Goal: Information Seeking & Learning: Find specific fact

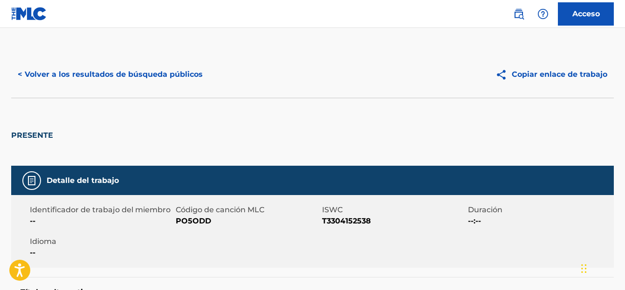
click at [48, 76] on font "< Volver a los resultados de búsqueda públicos" at bounding box center [110, 74] width 185 height 9
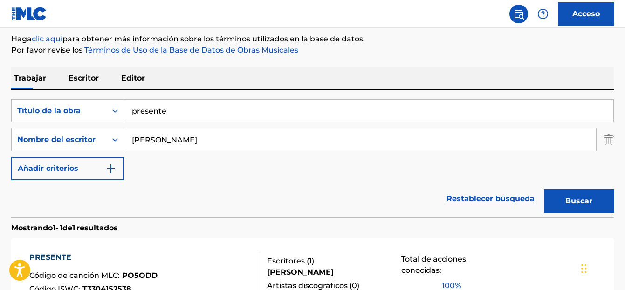
scroll to position [69, 0]
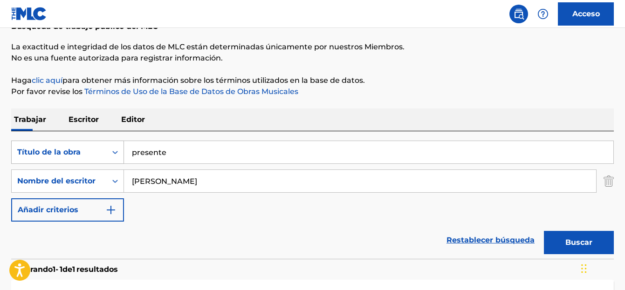
drag, startPoint x: 159, startPoint y: 157, endPoint x: 121, endPoint y: 153, distance: 38.8
click at [120, 154] on div "BuscarConCriteriosfd7d057f-c1f5-432d-baec-9c0c220dd0d7 Título de la obra presen…" at bounding box center [312, 152] width 602 height 23
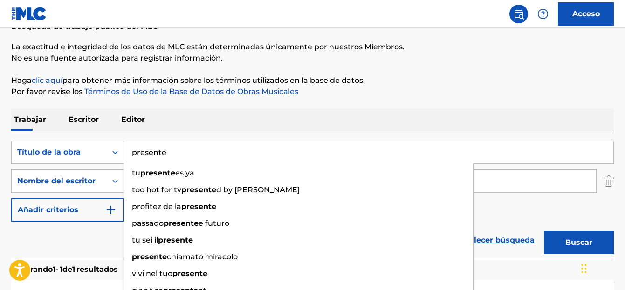
paste input "Mi Padrino"
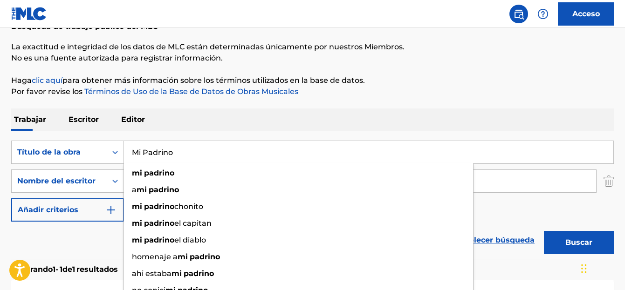
type input "Mi Padrino"
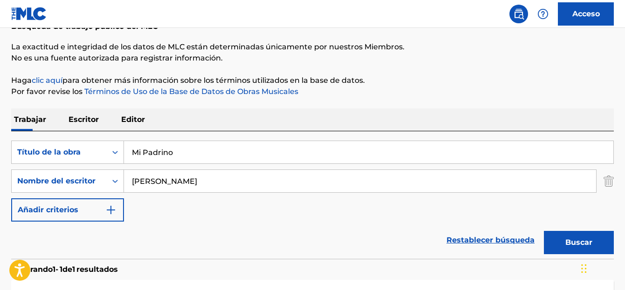
click at [572, 244] on font "Buscar" at bounding box center [578, 242] width 27 height 9
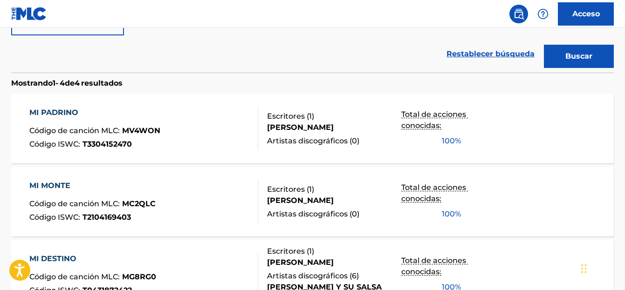
click at [60, 112] on font "MI PADRINO" at bounding box center [53, 112] width 49 height 9
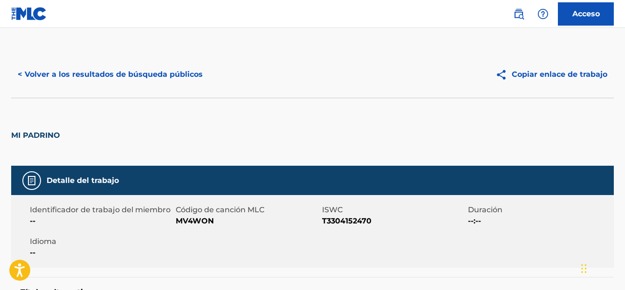
click at [51, 77] on font "< Volver a los resultados de búsqueda públicos" at bounding box center [110, 74] width 185 height 9
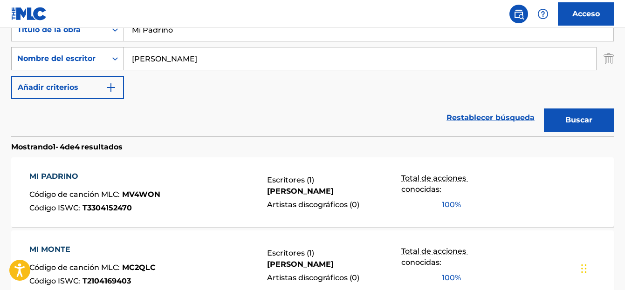
scroll to position [172, 0]
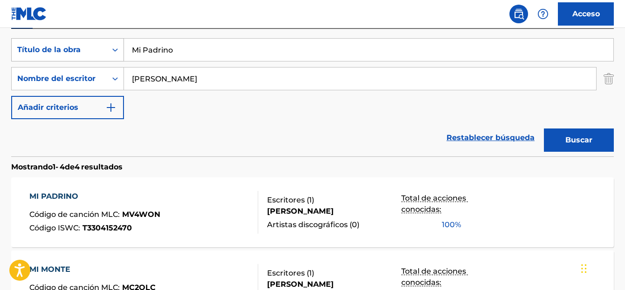
drag, startPoint x: 182, startPoint y: 51, endPoint x: 122, endPoint y: 49, distance: 60.1
click at [122, 49] on div "BuscarConCriteriosfd7d057f-c1f5-432d-baec-9c0c220dd0d7 Título de la obra Mi Pad…" at bounding box center [312, 49] width 602 height 23
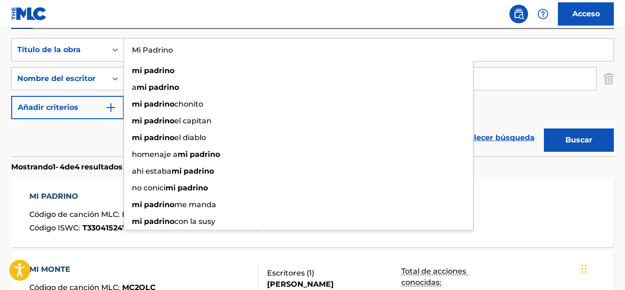
paste input "Deja Que Tu Sientas Es"
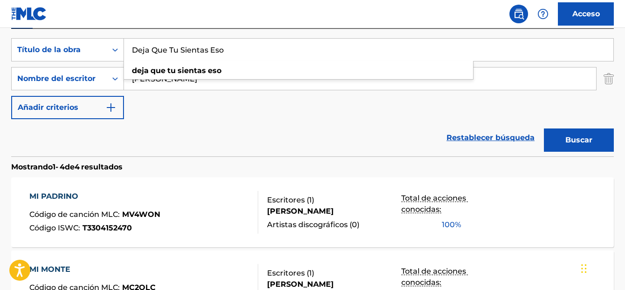
type input "Deja Que Tu Sientas Eso"
click at [555, 136] on button "Buscar" at bounding box center [579, 140] width 70 height 23
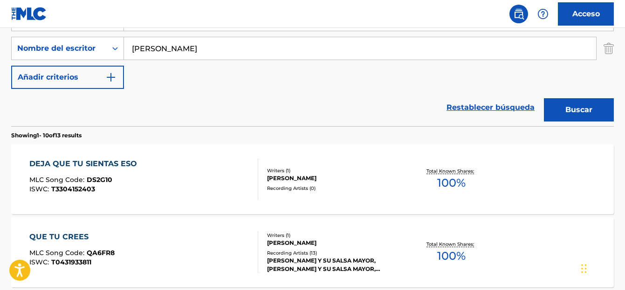
scroll to position [219, 0]
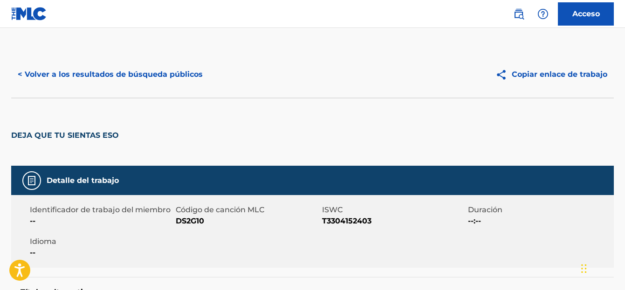
click at [58, 74] on font "< Volver a los resultados de búsqueda públicos" at bounding box center [110, 74] width 185 height 9
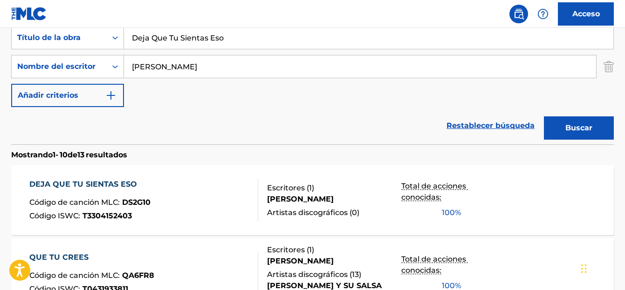
scroll to position [181, 0]
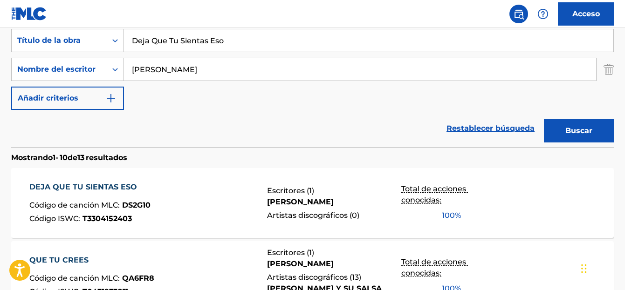
drag, startPoint x: 224, startPoint y: 44, endPoint x: 130, endPoint y: 45, distance: 93.7
click at [130, 45] on input "Deja Que Tu Sientas Eso" at bounding box center [368, 40] width 489 height 22
paste input "Si Ya Te Fuiste"
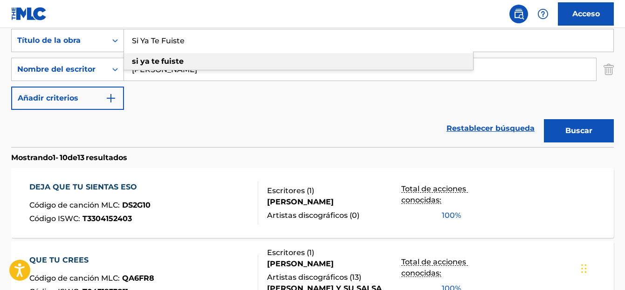
click at [164, 61] on strong "fuiste" at bounding box center [172, 61] width 22 height 9
type input "si ya te fuiste"
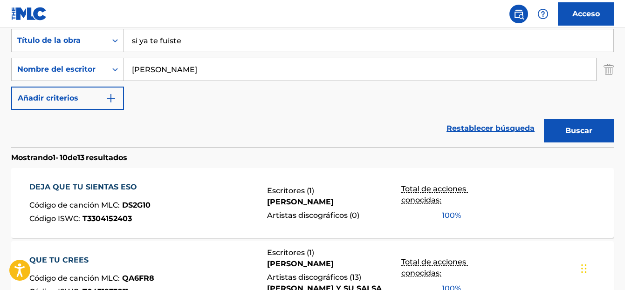
click at [574, 134] on font "Buscar" at bounding box center [578, 130] width 27 height 9
click at [71, 183] on font "SI YA TE FUISTE" at bounding box center [60, 187] width 62 height 9
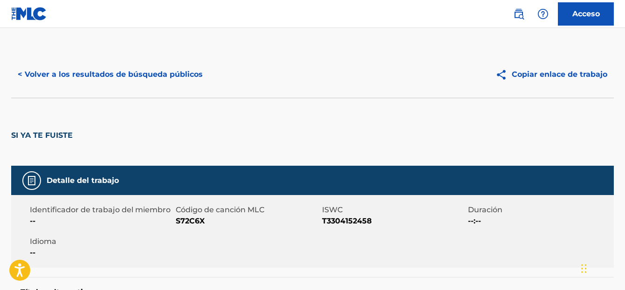
click at [54, 80] on button "< Volver a los resultados de búsqueda públicos" at bounding box center [110, 74] width 198 height 23
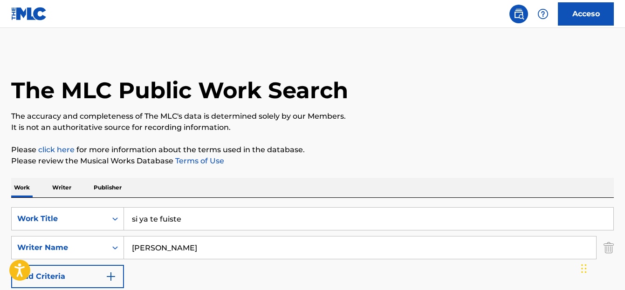
scroll to position [181, 0]
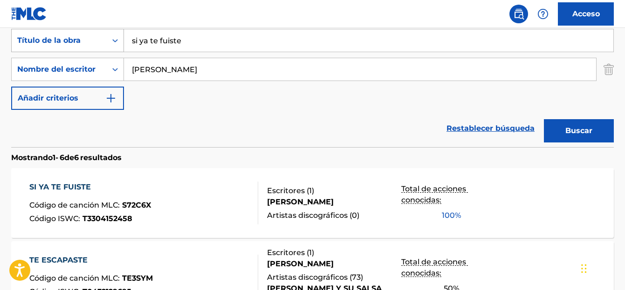
drag, startPoint x: 181, startPoint y: 43, endPoint x: 130, endPoint y: 45, distance: 50.8
click at [120, 47] on div "BuscarConCriteriosfd7d057f-c1f5-432d-baec-9c0c220dd0d7 Título de la obra si ya …" at bounding box center [312, 40] width 602 height 23
paste input "Beb"
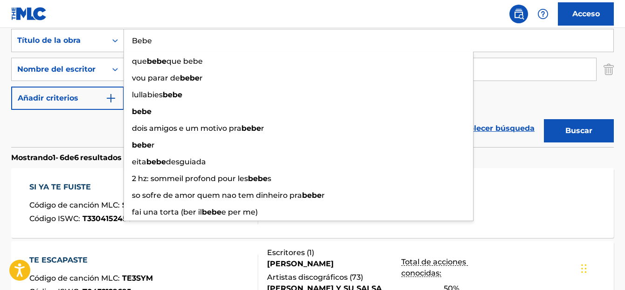
type input "Bebe"
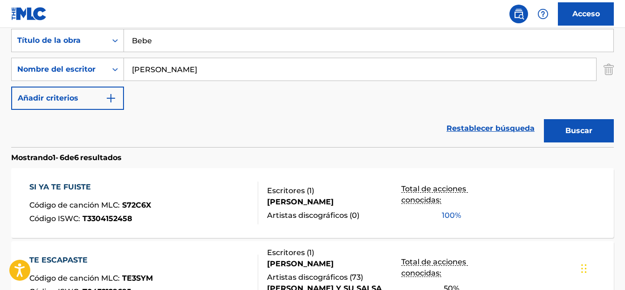
click at [562, 134] on button "Buscar" at bounding box center [579, 130] width 70 height 23
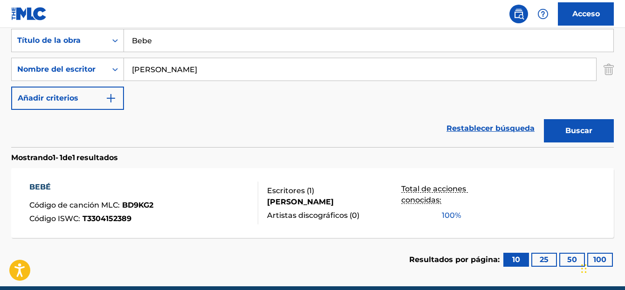
click at [45, 183] on font "BEBÉ" at bounding box center [39, 187] width 21 height 11
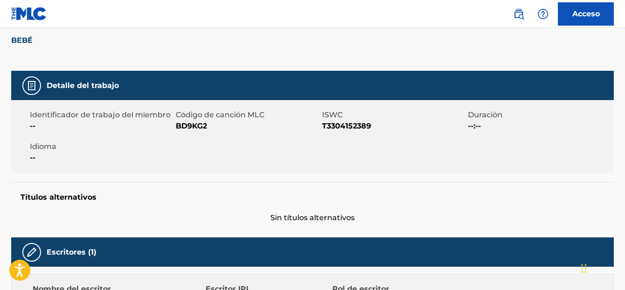
scroll to position [30, 0]
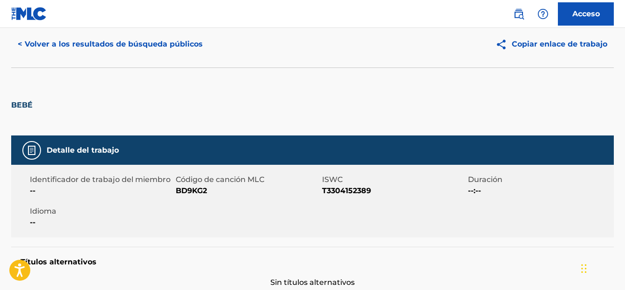
click at [49, 43] on font "< Volver a los resultados de búsqueda públicos" at bounding box center [110, 44] width 185 height 9
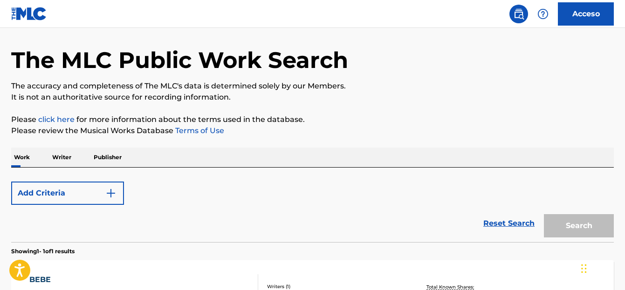
scroll to position [164, 0]
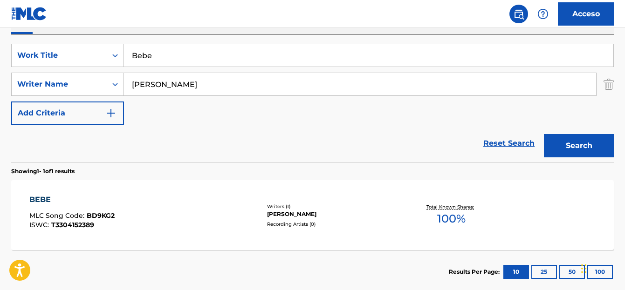
drag, startPoint x: 163, startPoint y: 55, endPoint x: 130, endPoint y: 55, distance: 33.6
click at [130, 55] on input "Bebe" at bounding box center [368, 55] width 489 height 22
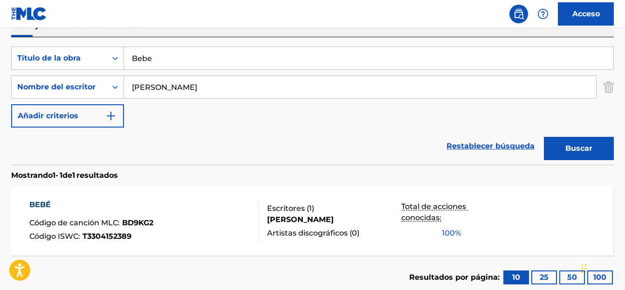
scroll to position [163, 0]
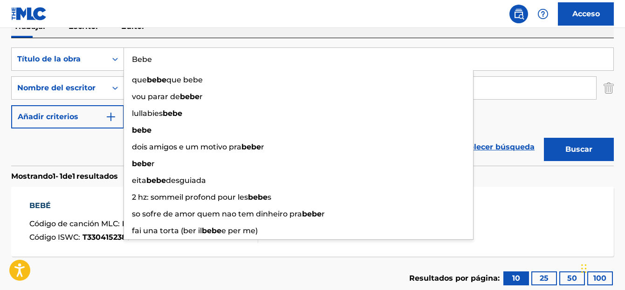
paste input "Superalo"
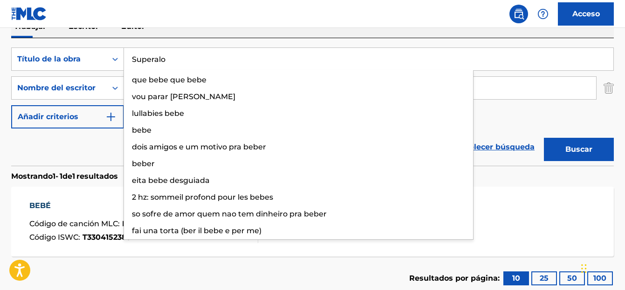
type input "Superalo"
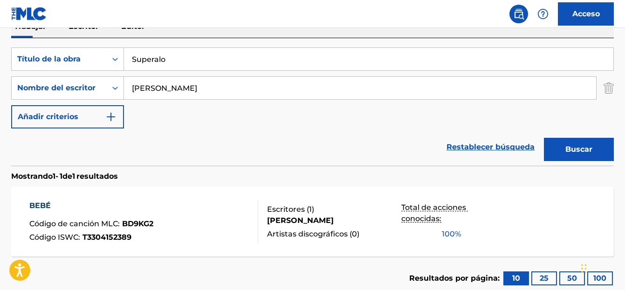
click at [560, 153] on button "Buscar" at bounding box center [579, 149] width 70 height 23
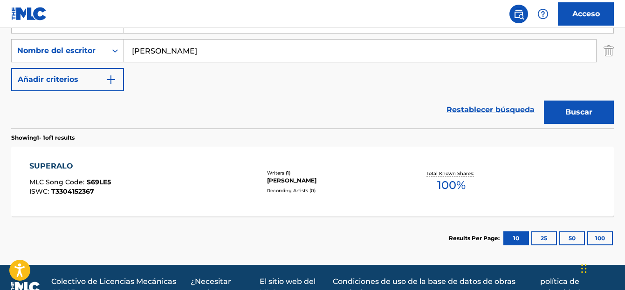
scroll to position [219, 0]
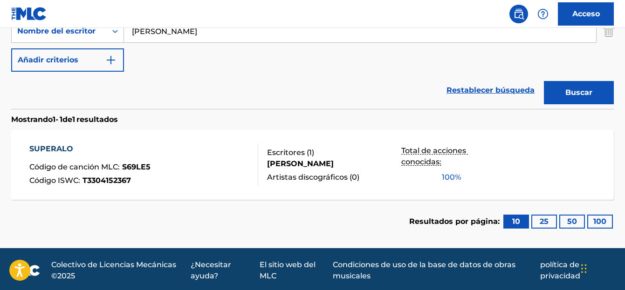
click at [50, 151] on font "SUPERALO" at bounding box center [51, 148] width 44 height 9
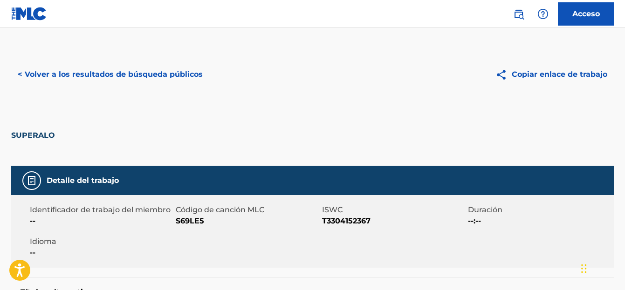
click at [52, 75] on font "< Volver a los resultados de búsqueda públicos" at bounding box center [110, 74] width 185 height 9
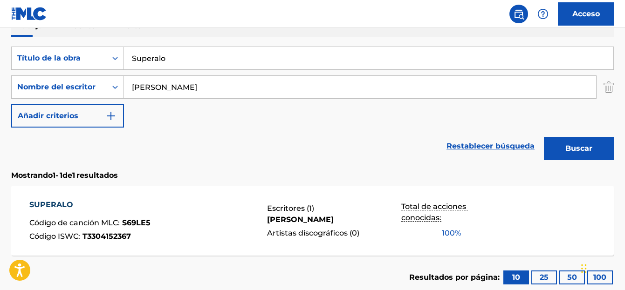
scroll to position [163, 0]
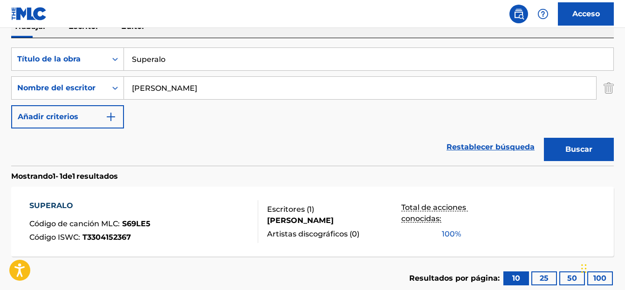
drag, startPoint x: 168, startPoint y: 59, endPoint x: 124, endPoint y: 59, distance: 43.8
click at [124, 59] on input "Superalo" at bounding box center [368, 59] width 489 height 22
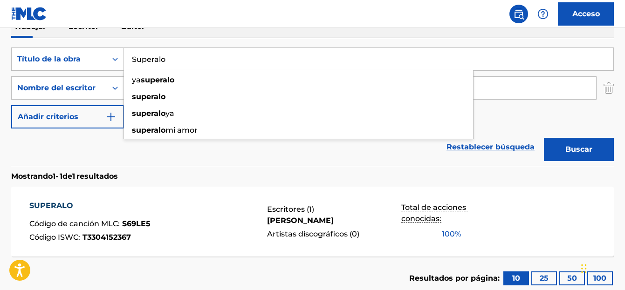
click at [132, 62] on input "Superalo" at bounding box center [368, 59] width 489 height 22
paste input "Ve y dile"
type input "Ve y dile"
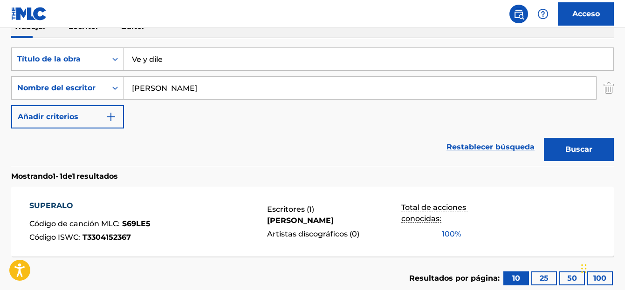
click at [560, 150] on button "Buscar" at bounding box center [579, 149] width 70 height 23
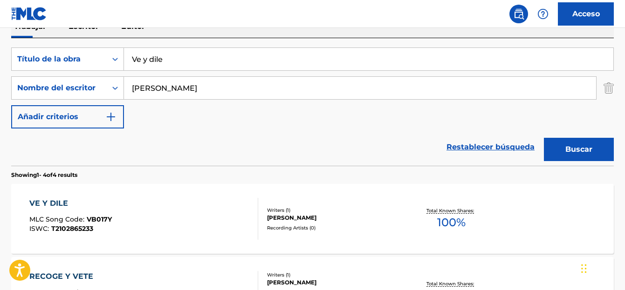
click at [55, 206] on div "VE Y DILE" at bounding box center [70, 203] width 82 height 11
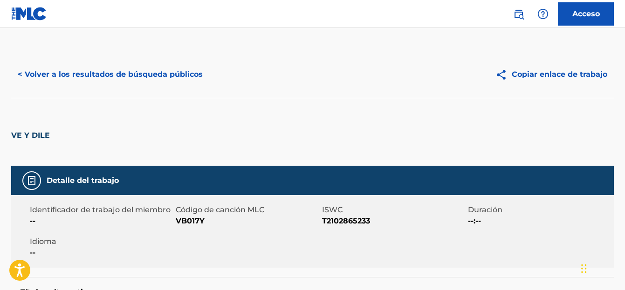
click at [76, 75] on font "< Volver a los resultados de búsqueda públicos" at bounding box center [110, 74] width 185 height 9
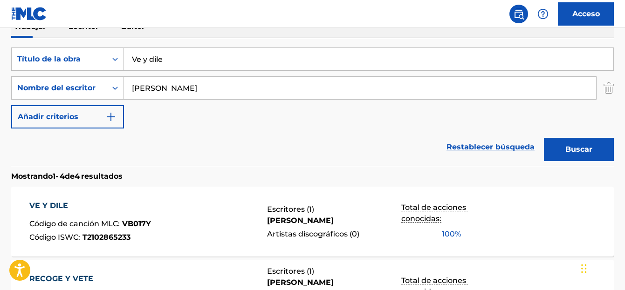
scroll to position [162, 0]
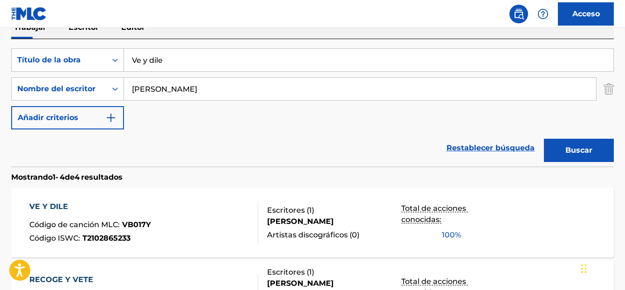
drag, startPoint x: 151, startPoint y: 57, endPoint x: 133, endPoint y: 55, distance: 17.9
click at [133, 55] on input "Ve y dile" at bounding box center [368, 60] width 489 height 22
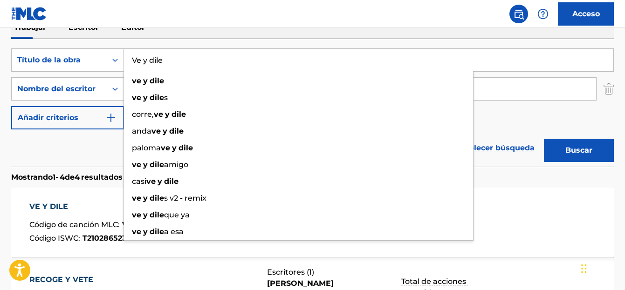
paste input "Soy Tu Tanqu"
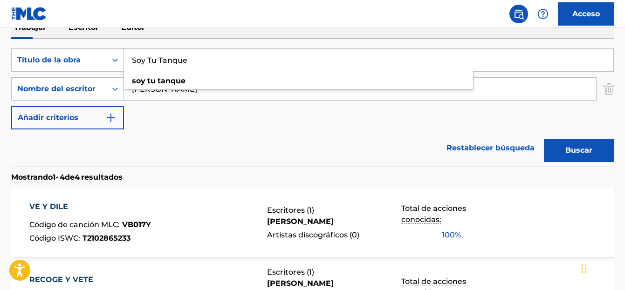
type input "Soy Tu Tanque"
click at [581, 158] on button "Buscar" at bounding box center [579, 150] width 70 height 23
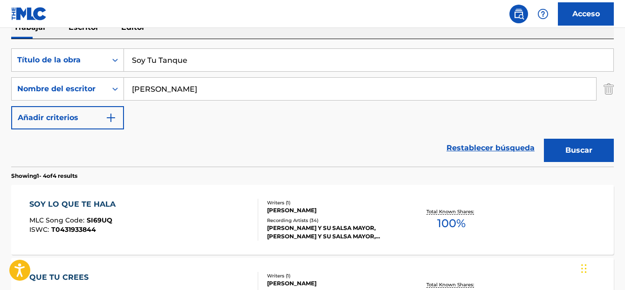
click at [77, 203] on div "SOY LO QUE TE HALA" at bounding box center [74, 204] width 91 height 11
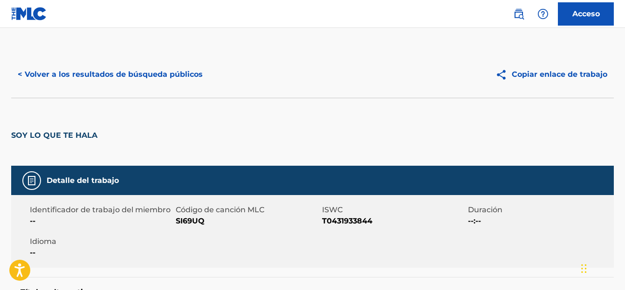
click at [30, 76] on font "< Volver a los resultados de búsqueda públicos" at bounding box center [110, 74] width 185 height 9
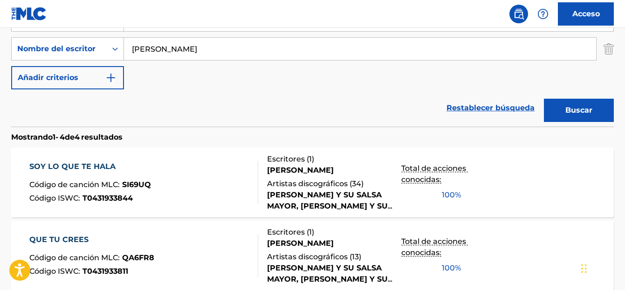
scroll to position [116, 0]
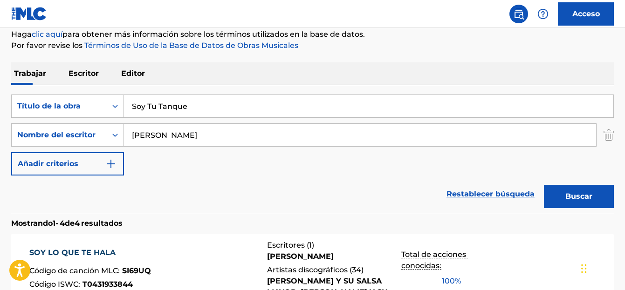
click at [546, 202] on button "Buscar" at bounding box center [579, 196] width 70 height 23
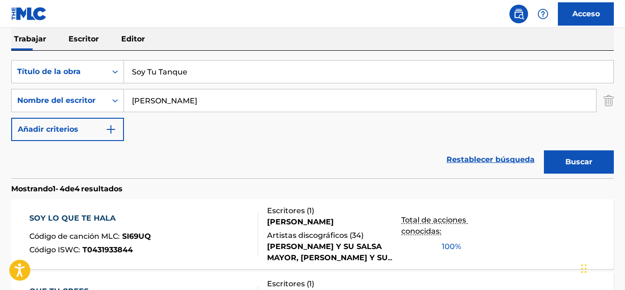
scroll to position [69, 0]
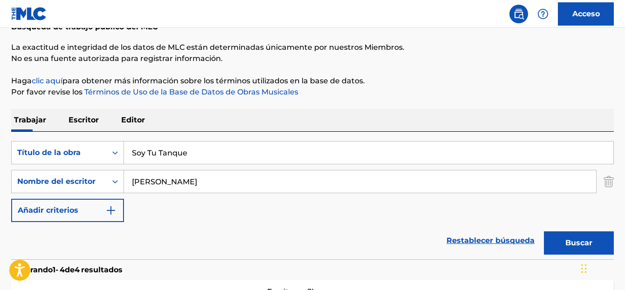
click at [187, 153] on input "Soy Tu Tanque" at bounding box center [368, 153] width 489 height 22
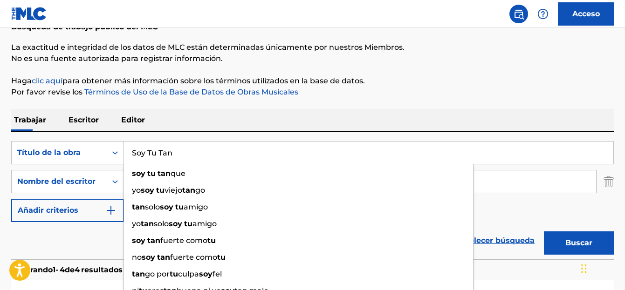
type input "Soy Tu Tan"
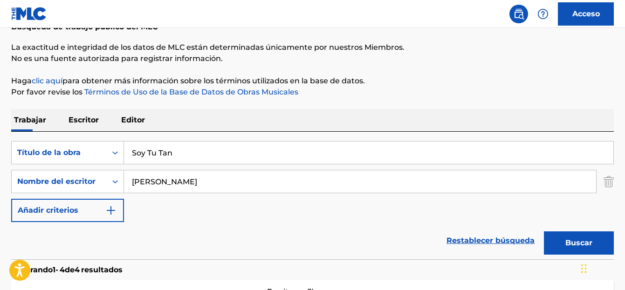
click at [575, 245] on font "Buscar" at bounding box center [578, 243] width 27 height 9
click at [146, 180] on input "maikel blanco" at bounding box center [360, 182] width 472 height 22
type input "maykel blanco"
click at [163, 207] on div "maykel blanco" at bounding box center [290, 202] width 332 height 17
click at [571, 237] on button "Buscar" at bounding box center [579, 243] width 70 height 23
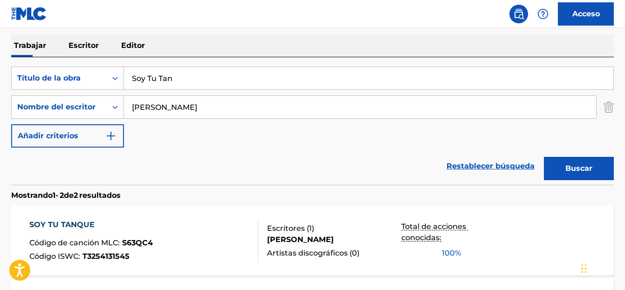
scroll to position [209, 0]
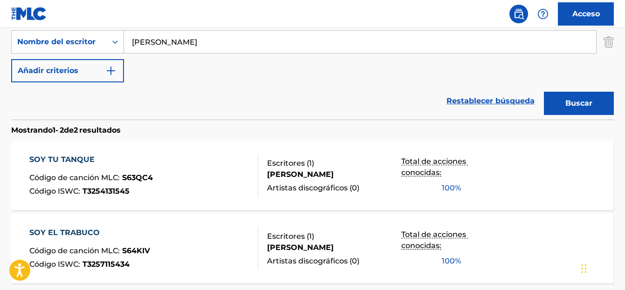
click at [49, 159] on font "SOY TU TANQUE" at bounding box center [61, 159] width 65 height 9
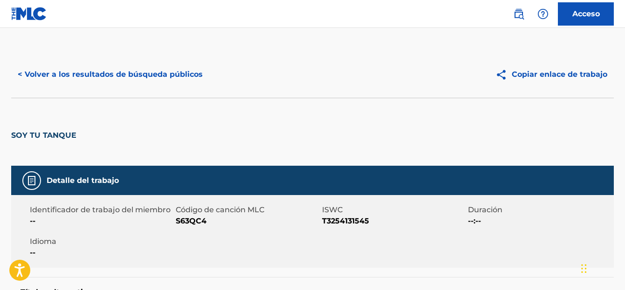
click at [59, 79] on font "< Volver a los resultados de búsqueda públicos" at bounding box center [110, 74] width 185 height 11
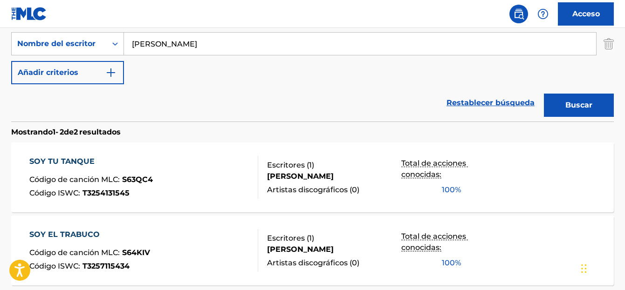
scroll to position [114, 0]
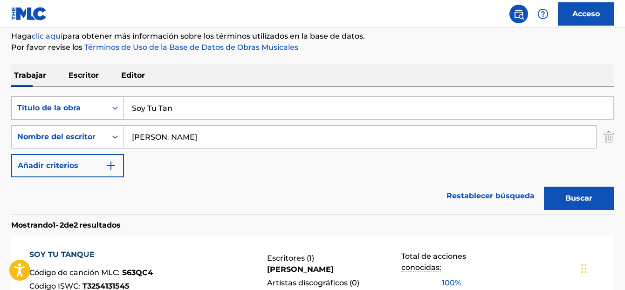
drag, startPoint x: 168, startPoint y: 112, endPoint x: 121, endPoint y: 115, distance: 46.7
click at [121, 115] on div "BuscarConCriteriosfd7d057f-c1f5-432d-baec-9c0c220dd0d7 Título de la obra Soy Tu…" at bounding box center [312, 107] width 602 height 23
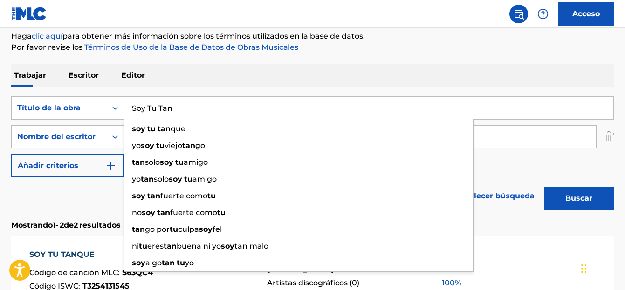
paste input "Por Eso No Vas"
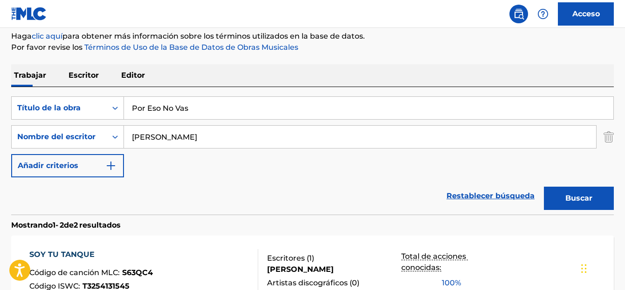
type input "Por Eso No Vas"
click at [149, 138] on input "maykel blanco" at bounding box center [360, 137] width 472 height 22
click at [558, 197] on button "Buscar" at bounding box center [579, 198] width 70 height 23
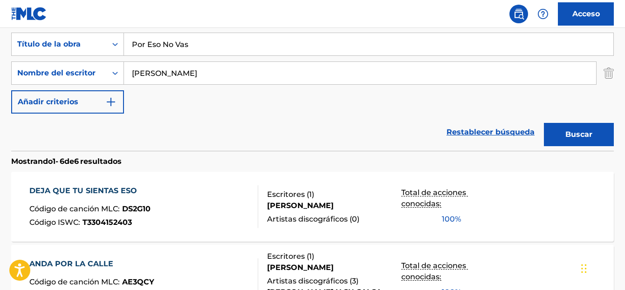
scroll to position [147, 0]
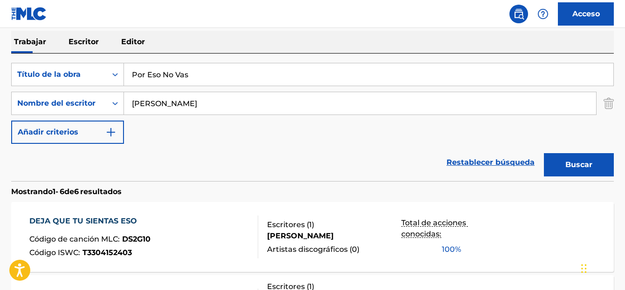
click at [147, 100] on input "maikel blanco" at bounding box center [360, 103] width 472 height 22
type input "maykel blanco"
click at [164, 124] on strong "blanco" at bounding box center [176, 124] width 26 height 9
click at [580, 172] on button "Buscar" at bounding box center [579, 164] width 70 height 23
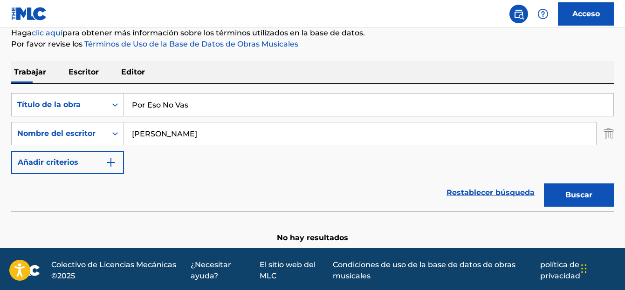
scroll to position [120, 0]
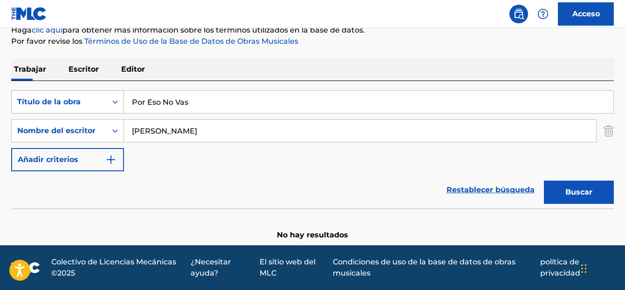
drag, startPoint x: 203, startPoint y: 91, endPoint x: 122, endPoint y: 106, distance: 82.5
click at [122, 106] on div "BuscarConCriteriosfd7d057f-c1f5-432d-baec-9c0c220dd0d7 Título de la obra Por Es…" at bounding box center [312, 101] width 602 height 23
paste input "Yo No Tengo Na Que Ver Con Eso"
type input "Yo No Tengo Na Que Ver Con Eso"
click at [588, 191] on font "Buscar" at bounding box center [578, 192] width 27 height 9
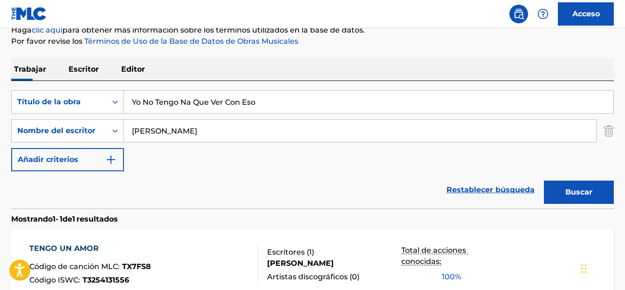
click at [146, 133] on input "maykel blanco" at bounding box center [360, 131] width 472 height 22
type input "maikel blanco"
click at [576, 193] on font "Buscar" at bounding box center [578, 192] width 27 height 9
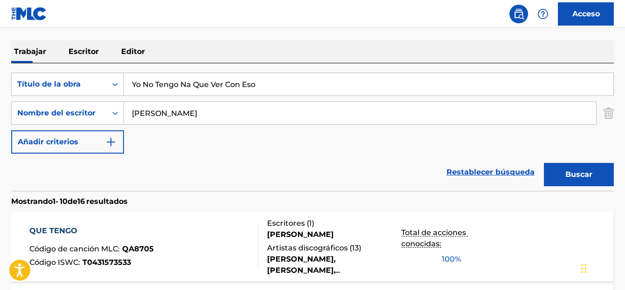
scroll to position [0, 0]
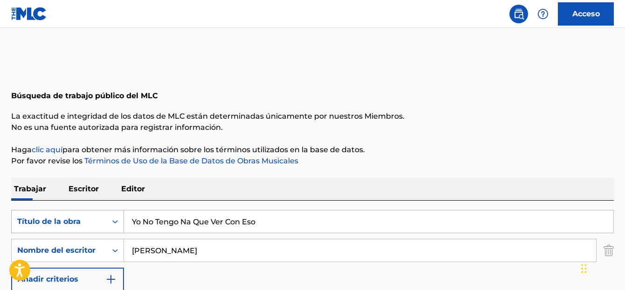
drag, startPoint x: 212, startPoint y: 222, endPoint x: 85, endPoint y: 223, distance: 127.2
click at [85, 223] on div "BuscarConCriteriosfd7d057f-c1f5-432d-baec-9c0c220dd0d7 Título de la obra Yo No …" at bounding box center [312, 221] width 602 height 23
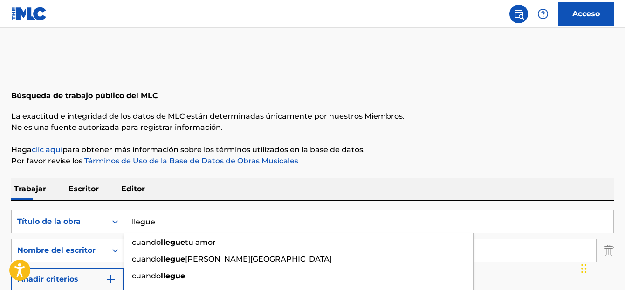
type input "llegue"
click at [520, 274] on div "BuscarConCriteriosfd7d057f-c1f5-432d-baec-9c0c220dd0d7 Título de la obra llegue…" at bounding box center [312, 250] width 602 height 81
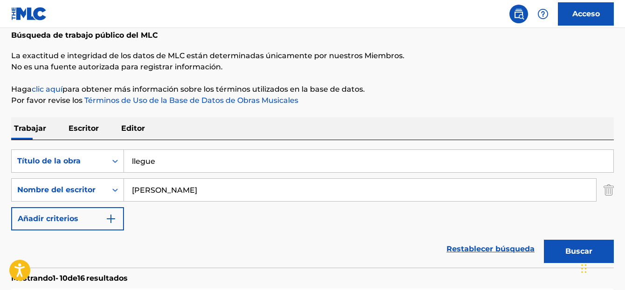
scroll to position [140, 0]
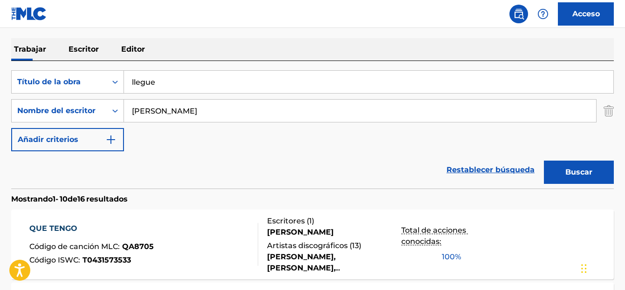
click at [571, 169] on font "Buscar" at bounding box center [578, 172] width 27 height 9
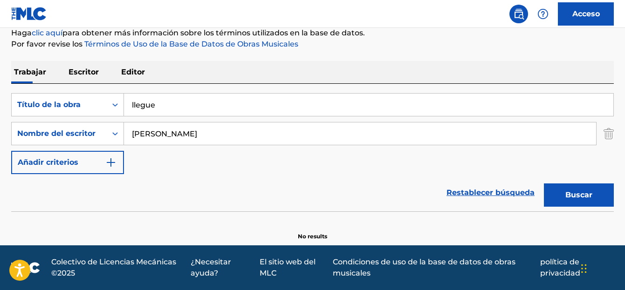
scroll to position [120, 0]
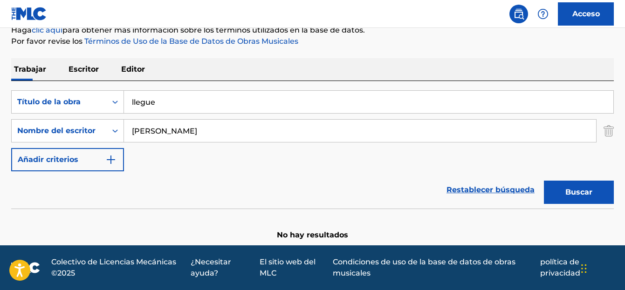
click at [146, 127] on input "maikel blanco" at bounding box center [360, 131] width 472 height 22
type input "maykel blanco"
click at [564, 191] on button "Buscar" at bounding box center [579, 192] width 70 height 23
drag, startPoint x: 157, startPoint y: 103, endPoint x: 126, endPoint y: 99, distance: 30.6
click at [126, 99] on input "llegue" at bounding box center [368, 102] width 489 height 22
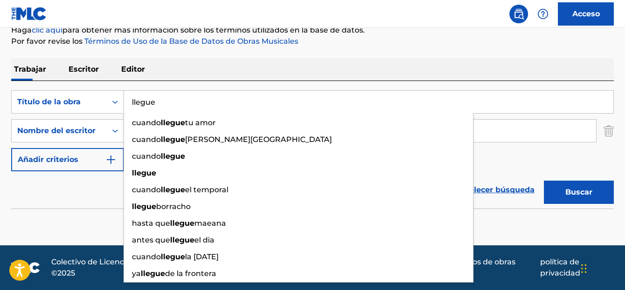
paste input "Ya Estoy De Vuelta"
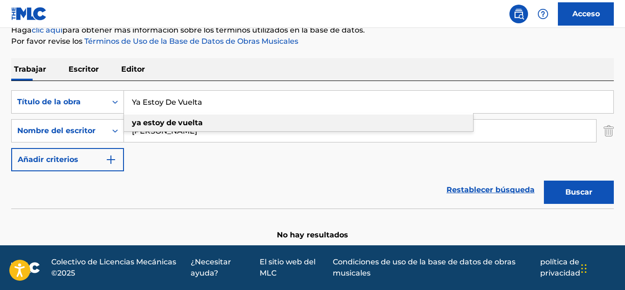
click at [157, 124] on strong "estoy" at bounding box center [153, 122] width 21 height 9
type input "ya estoy de vuelta"
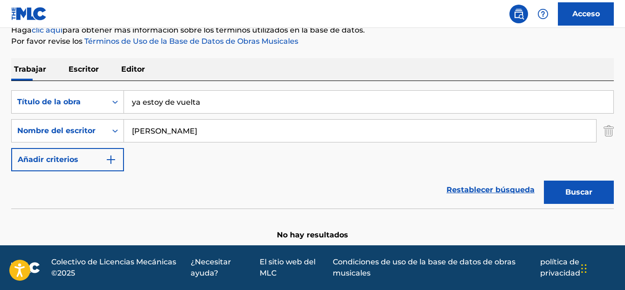
click at [148, 132] on input "maykel blanco" at bounding box center [360, 131] width 472 height 22
type input "maikel blanco"
click at [575, 188] on button "Buscar" at bounding box center [579, 192] width 70 height 23
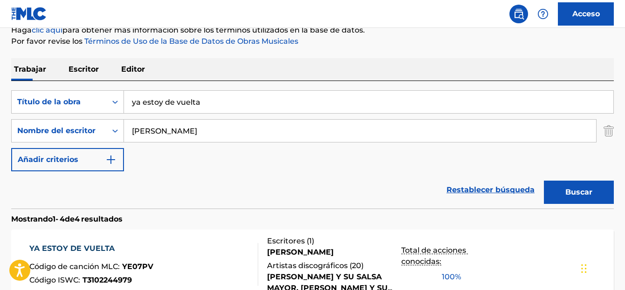
click at [82, 243] on div "YA ESTOY DE VUELTA" at bounding box center [91, 248] width 124 height 11
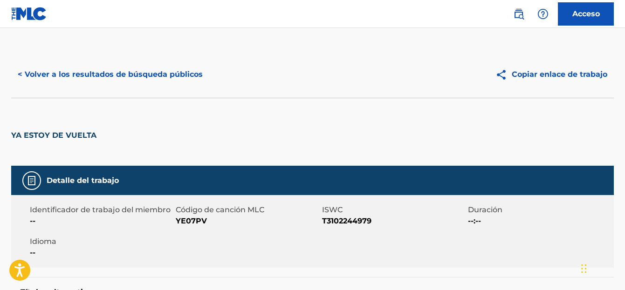
click at [62, 76] on font "< Volver a los resultados de búsqueda públicos" at bounding box center [110, 74] width 185 height 9
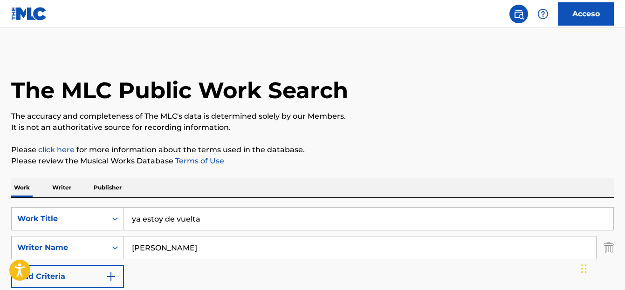
scroll to position [120, 0]
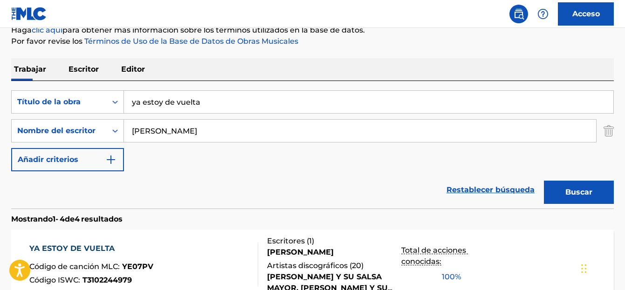
drag, startPoint x: 114, startPoint y: 103, endPoint x: 155, endPoint y: 105, distance: 41.0
click at [116, 104] on div "BuscarConCriteriosfd7d057f-c1f5-432d-baec-9c0c220dd0d7 Título de la obra ya est…" at bounding box center [312, 101] width 602 height 23
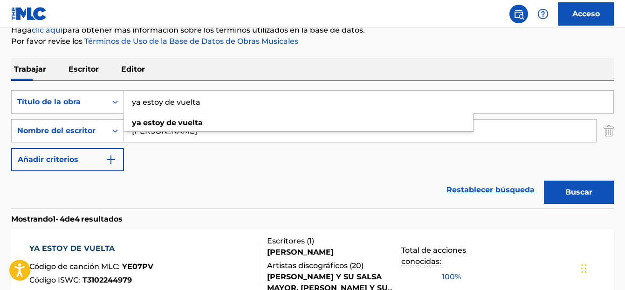
paste input "A Que Cojo Cien"
type input "A Que Cojo Cien"
click at [557, 196] on button "Buscar" at bounding box center [579, 192] width 70 height 23
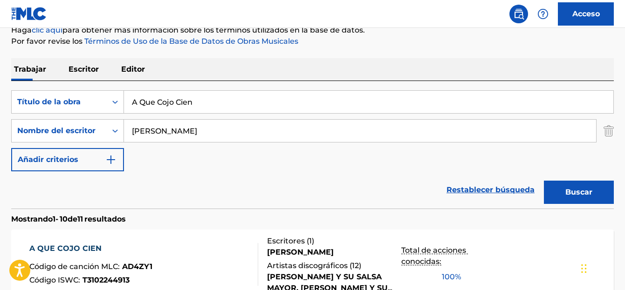
click at [83, 246] on font "A QUE COJO CIEN" at bounding box center [65, 248] width 72 height 9
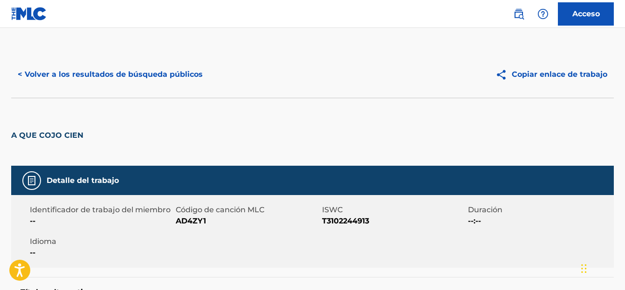
click at [61, 73] on font "< Volver a los resultados de búsqueda públicos" at bounding box center [110, 74] width 185 height 9
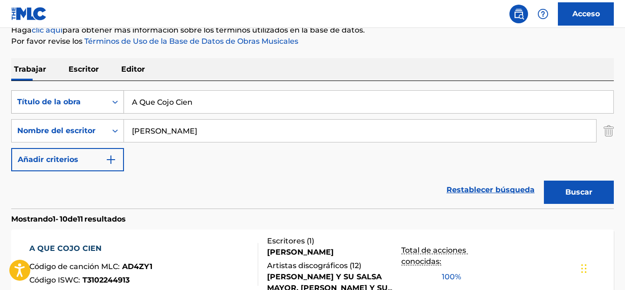
click at [92, 99] on div "BuscarConCriteriosfd7d057f-c1f5-432d-baec-9c0c220dd0d7 Título de la obra A Que …" at bounding box center [312, 101] width 602 height 23
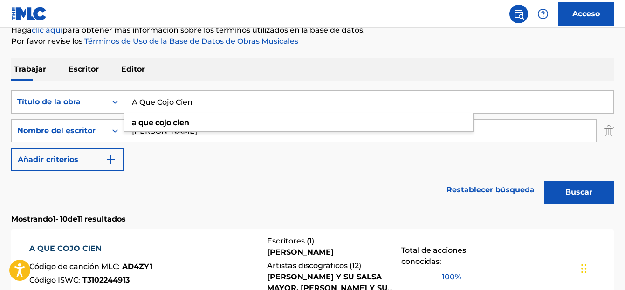
paste input "Lo Que No Hay Es Que Morirse"
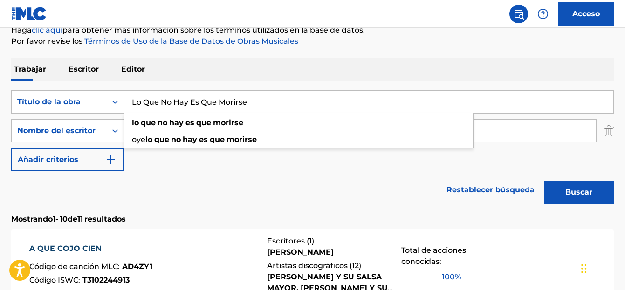
type input "Lo Que No Hay Es Que Morirse"
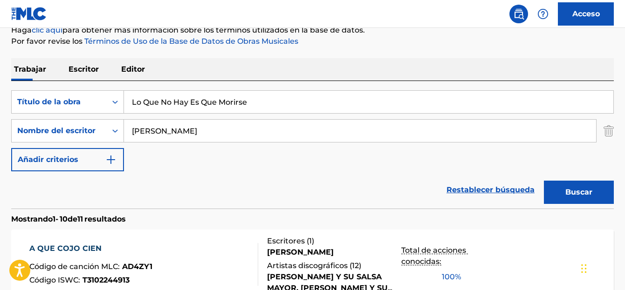
click at [568, 193] on font "Buscar" at bounding box center [578, 192] width 27 height 9
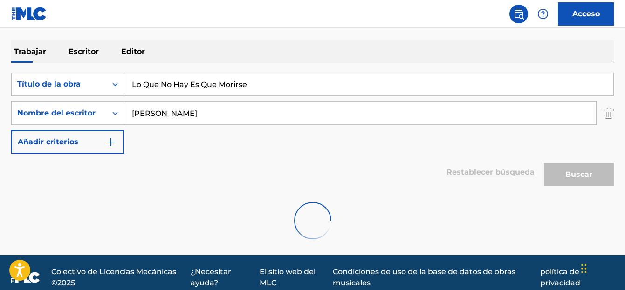
scroll to position [147, 0]
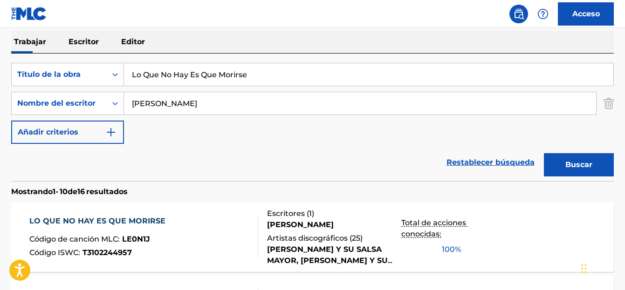
click at [101, 221] on font "LO QUE NO HAY ES QUE MORIRSE" at bounding box center [97, 221] width 136 height 9
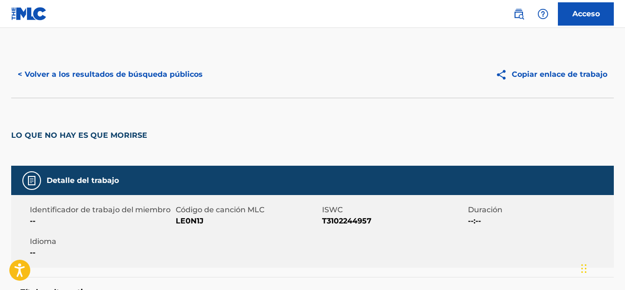
click at [81, 80] on button "< Volver a los resultados de búsqueda públicos" at bounding box center [110, 74] width 198 height 23
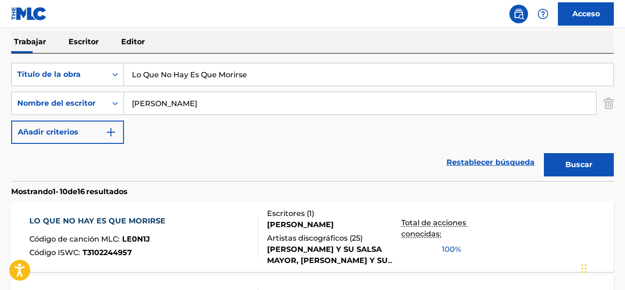
scroll to position [146, 0]
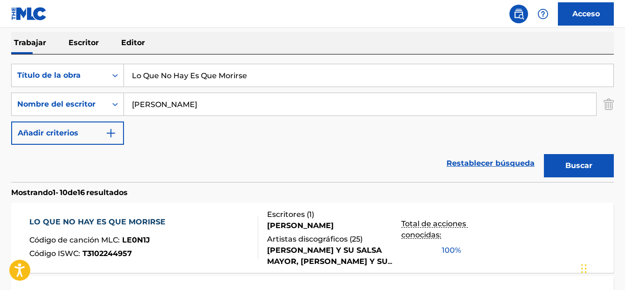
drag, startPoint x: 255, startPoint y: 82, endPoint x: 130, endPoint y: 73, distance: 125.2
click at [130, 73] on input "Lo Que No Hay Es Que Morirse" at bounding box center [368, 75] width 489 height 22
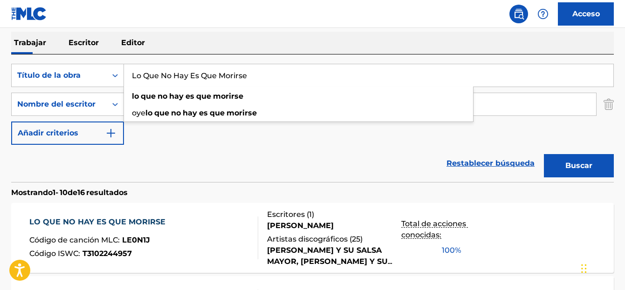
paste input "Pa los Mayores y los Van Van"
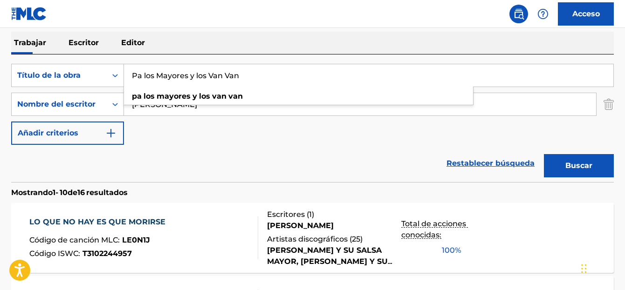
type input "Pa los Mayores y los Van Van"
click at [575, 166] on font "Buscar" at bounding box center [578, 165] width 27 height 9
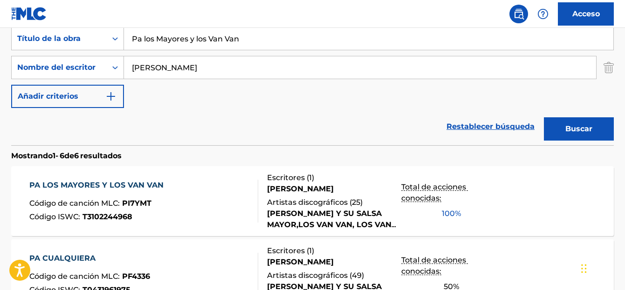
scroll to position [193, 0]
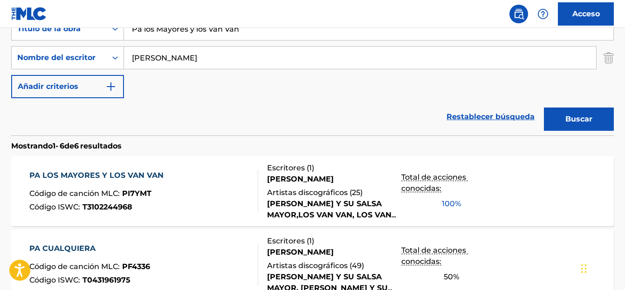
click at [146, 176] on font "PA LOS MAYORES Y LOS VAN VAN" at bounding box center [96, 175] width 134 height 9
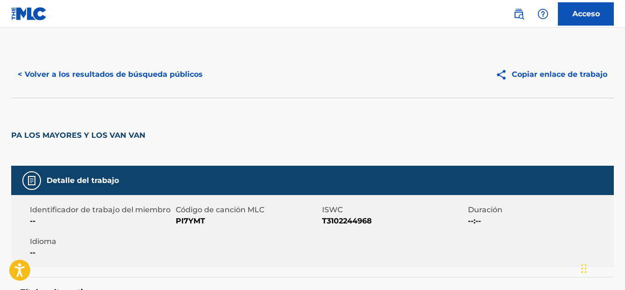
click at [167, 74] on font "< Volver a los resultados de búsqueda públicos" at bounding box center [110, 74] width 185 height 9
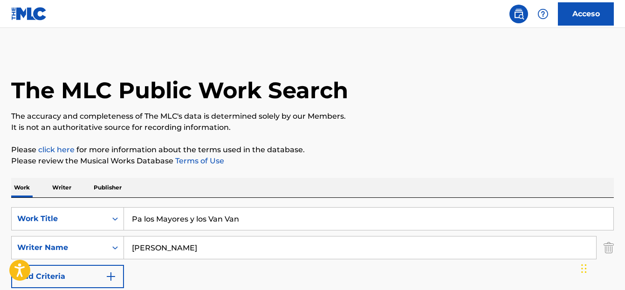
scroll to position [193, 0]
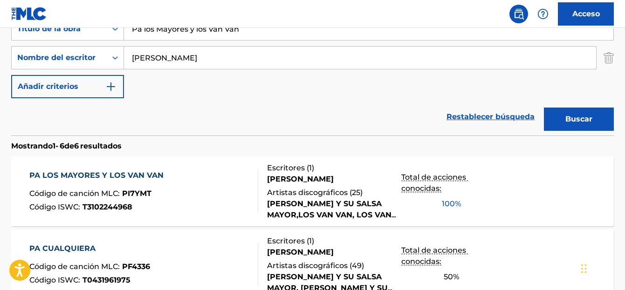
drag, startPoint x: 239, startPoint y: 32, endPoint x: 149, endPoint y: 34, distance: 89.5
click at [123, 40] on div "BuscarConCriteriosfd7d057f-c1f5-432d-baec-9c0c220dd0d7 Título de la obra Pa los…" at bounding box center [312, 28] width 602 height 23
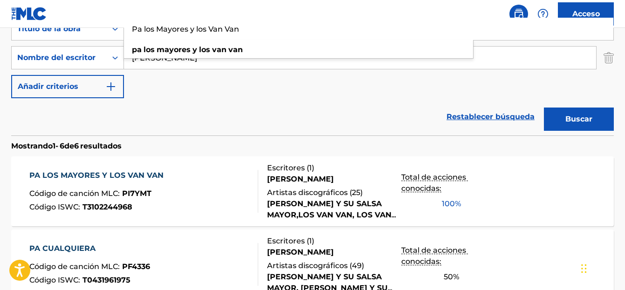
paste input "Vivelo"
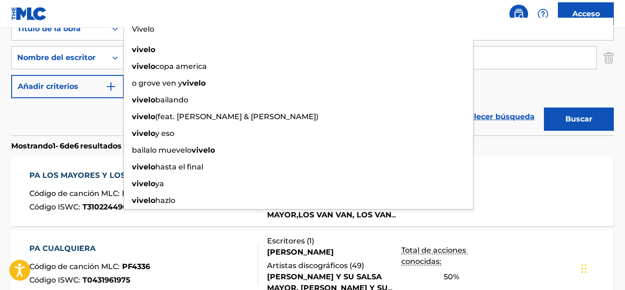
type input "Vivelo"
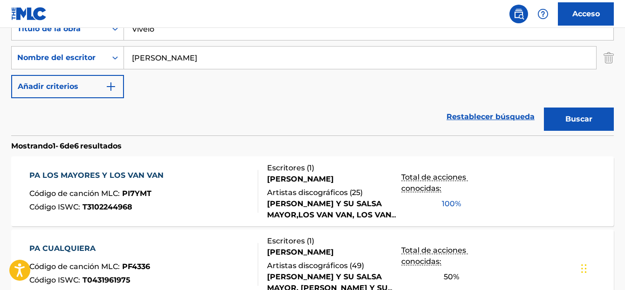
click at [563, 116] on button "Buscar" at bounding box center [579, 119] width 70 height 23
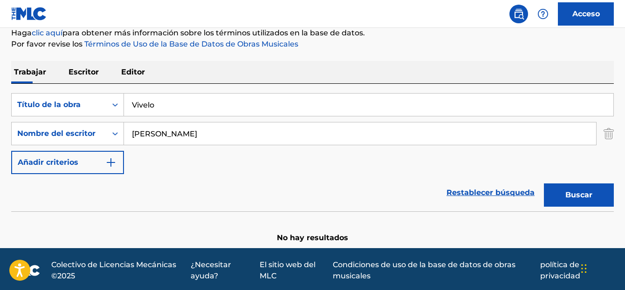
scroll to position [120, 0]
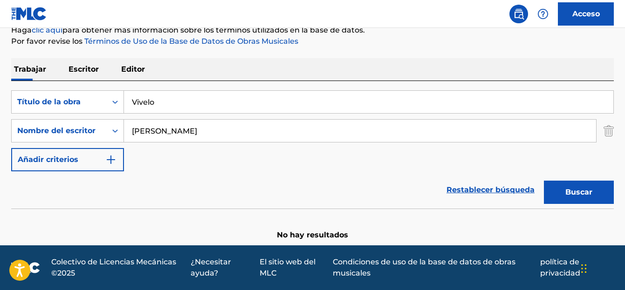
click at [148, 128] on input "maikel blanco" at bounding box center [360, 131] width 472 height 22
click at [569, 193] on font "Buscar" at bounding box center [578, 192] width 27 height 9
click at [150, 133] on input "maykel blanco" at bounding box center [360, 131] width 472 height 22
type input "maikel blanco"
drag, startPoint x: 158, startPoint y: 102, endPoint x: 115, endPoint y: 97, distance: 44.0
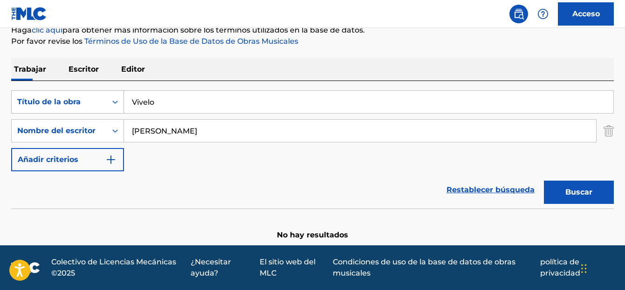
click at [115, 97] on div "BuscarConCriteriosfd7d057f-c1f5-432d-baec-9c0c220dd0d7 Título de la obra Vivelo" at bounding box center [312, 101] width 602 height 23
type input "ya tu no coronas"
click at [581, 188] on font "Buscar" at bounding box center [578, 192] width 27 height 9
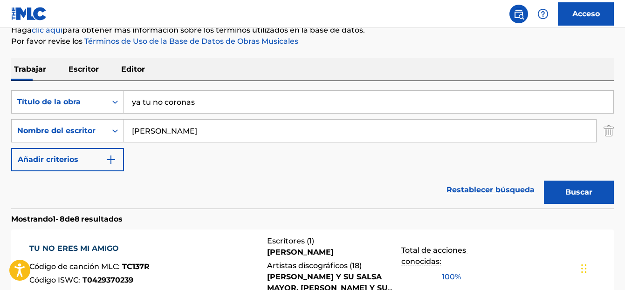
click at [570, 184] on button "Buscar" at bounding box center [579, 192] width 70 height 23
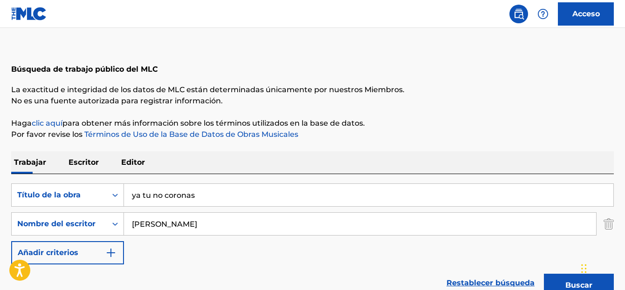
click at [147, 222] on input "maikel blanco" at bounding box center [360, 224] width 472 height 22
type input "maykel blanco"
click at [565, 283] on button "Buscar" at bounding box center [579, 285] width 70 height 23
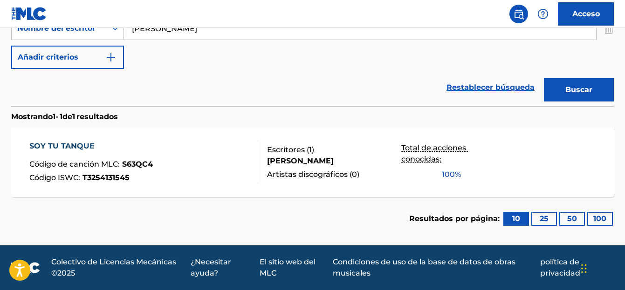
scroll to position [82, 0]
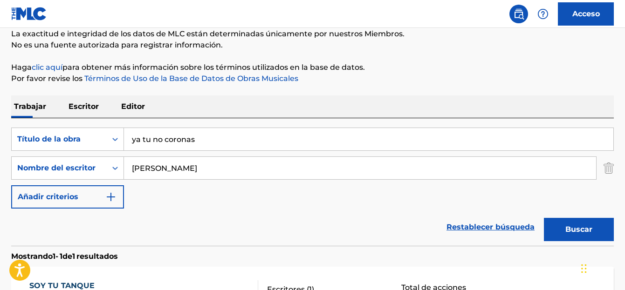
click at [84, 106] on font "Escritor" at bounding box center [83, 106] width 30 height 9
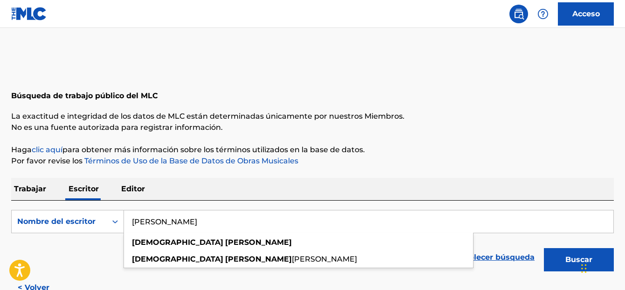
drag, startPoint x: 189, startPoint y: 226, endPoint x: 87, endPoint y: 236, distance: 102.0
click at [87, 236] on form "Buscar con criterios e567cb65-9a90-43c8-a87e-c32c2d7175df Nombre del escritor a…" at bounding box center [312, 243] width 602 height 66
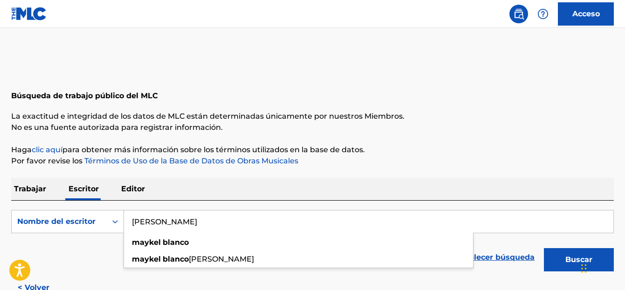
type input "maykel blanco"
click at [572, 260] on font "Buscar" at bounding box center [578, 259] width 27 height 9
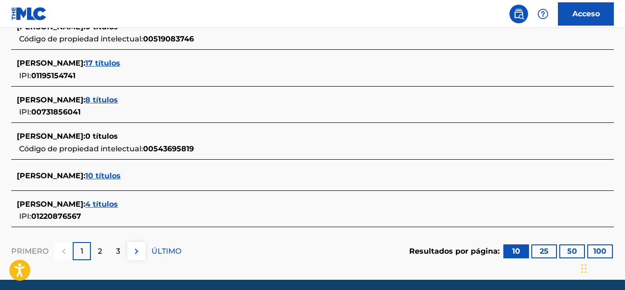
scroll to position [421, 0]
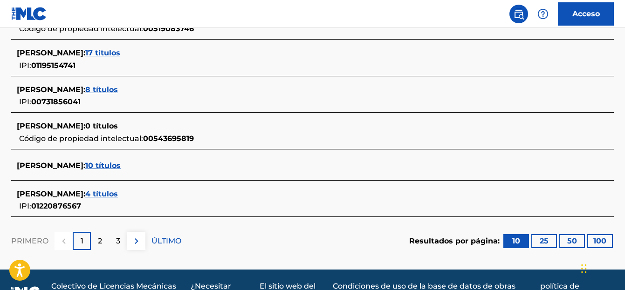
click at [101, 194] on font "4 títulos" at bounding box center [101, 194] width 33 height 9
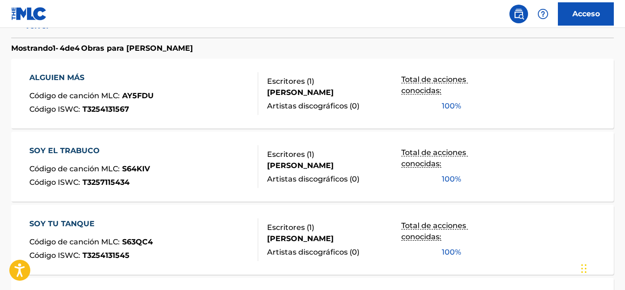
scroll to position [226, 0]
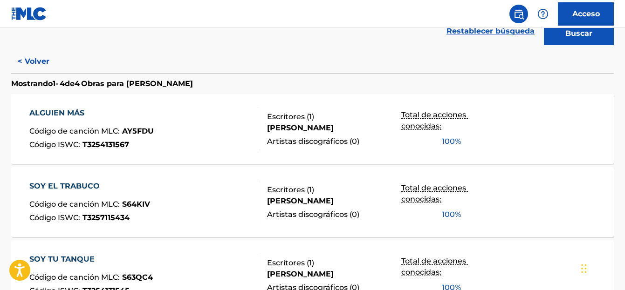
click at [54, 114] on font "ALGUIEN MÁS" at bounding box center [56, 113] width 55 height 9
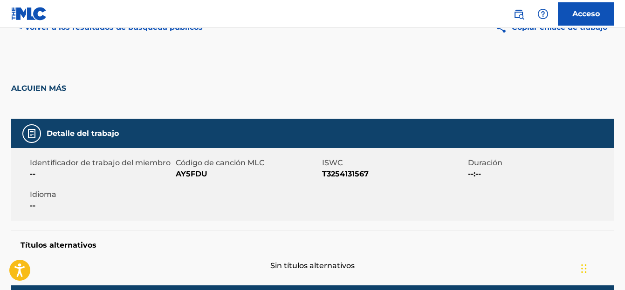
scroll to position [47, 0]
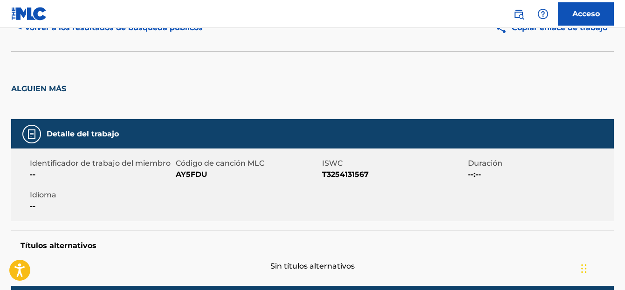
click at [64, 31] on font "< Volver a los resultados de búsqueda públicos" at bounding box center [110, 27] width 185 height 9
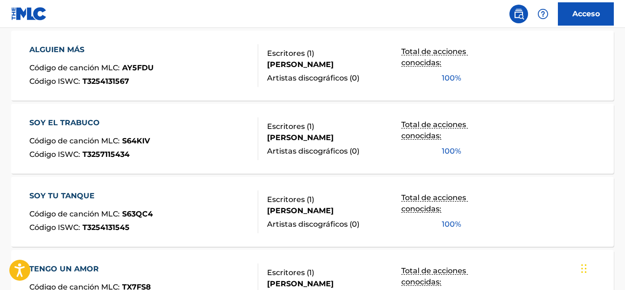
scroll to position [341, 0]
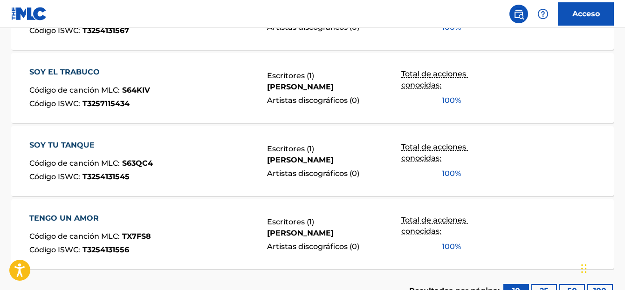
click at [73, 220] on font "TENGO UN AMOR" at bounding box center [63, 218] width 69 height 9
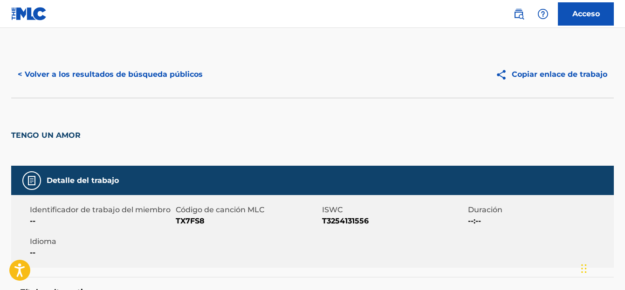
click at [87, 74] on font "< Volver a los resultados de búsqueda públicos" at bounding box center [110, 74] width 185 height 9
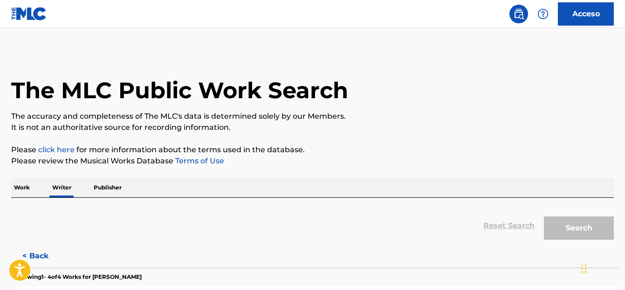
scroll to position [61, 0]
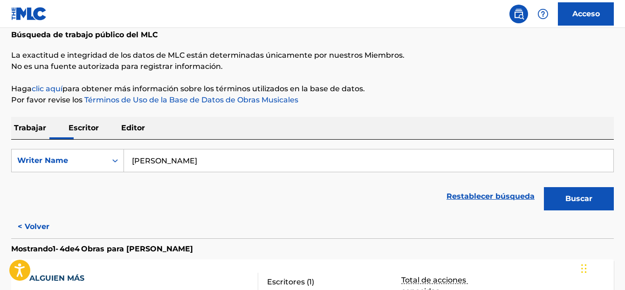
click at [39, 127] on font "Trabajar" at bounding box center [30, 127] width 32 height 9
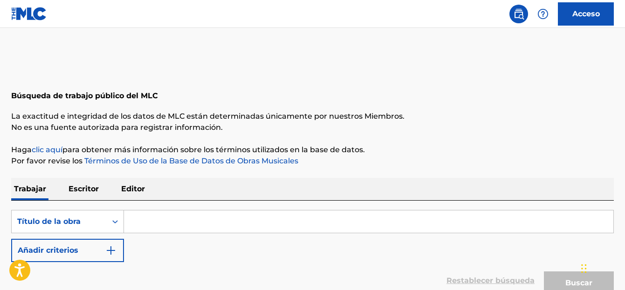
click at [146, 220] on input "Formulario de búsqueda" at bounding box center [368, 222] width 489 height 22
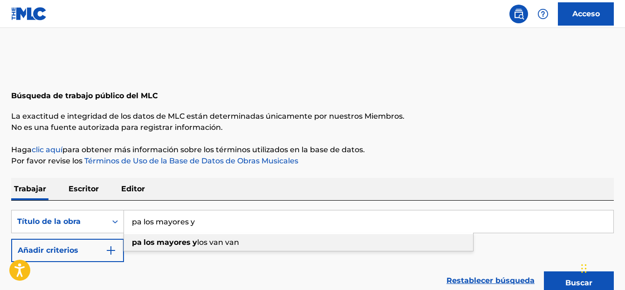
click at [164, 246] on div "pa los mayores y los van van" at bounding box center [298, 242] width 349 height 17
type input "pa los mayores y los van van"
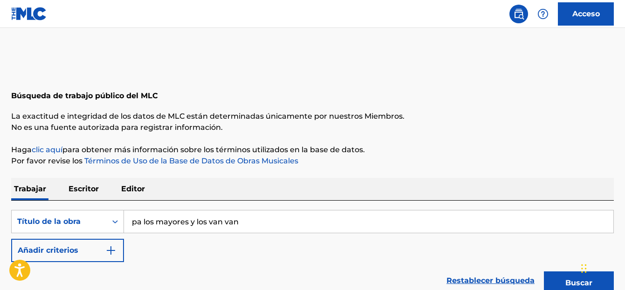
click at [86, 261] on button "Añadir criterios" at bounding box center [67, 250] width 113 height 23
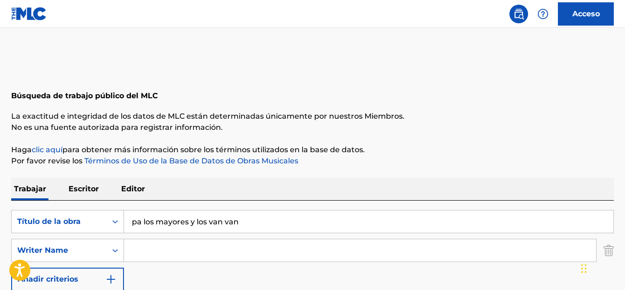
click at [145, 259] on input "Formulario de búsqueda" at bounding box center [360, 251] width 472 height 22
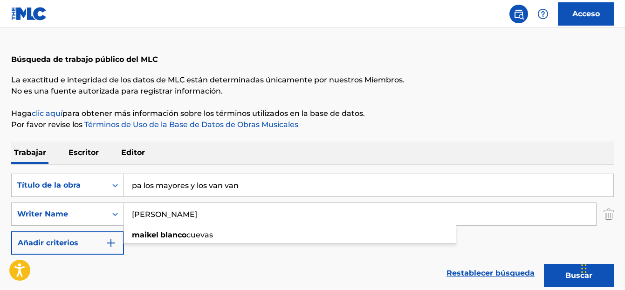
scroll to position [120, 0]
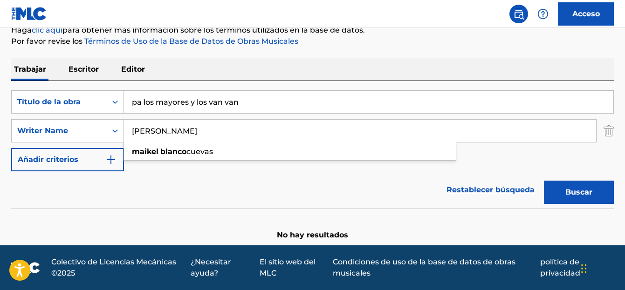
type input "maikel blanco"
click at [550, 190] on button "Buscar" at bounding box center [579, 192] width 70 height 23
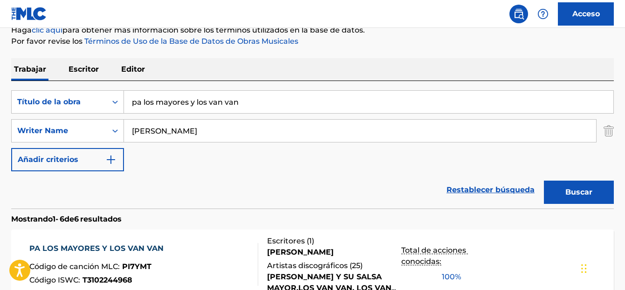
click at [129, 247] on font "PA LOS MAYORES Y LOS VAN VAN" at bounding box center [96, 248] width 134 height 9
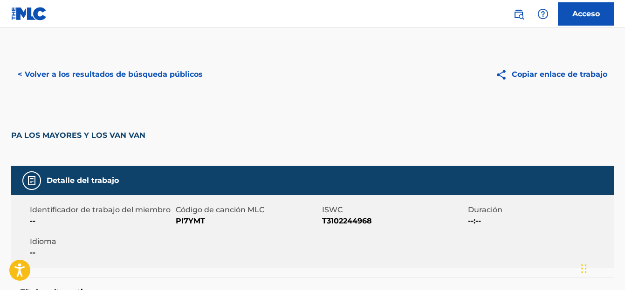
click at [77, 74] on font "< Volver a los resultados de búsqueda públicos" at bounding box center [110, 74] width 185 height 9
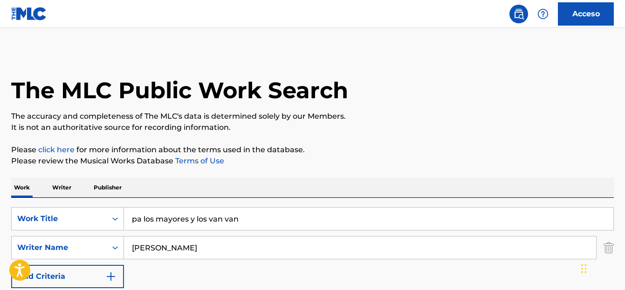
scroll to position [120, 0]
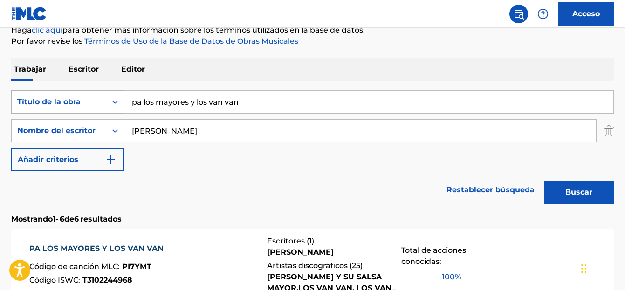
drag, startPoint x: 247, startPoint y: 99, endPoint x: 108, endPoint y: 91, distance: 139.5
click at [108, 91] on div "BuscarConCriteriosfd7d057f-c1f5-432d-baec-9c0c220dd0d7 Título de la obra pa los…" at bounding box center [312, 101] width 602 height 23
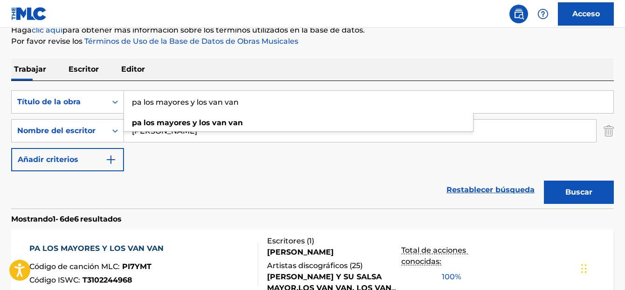
paste input "Yo Comprendo"
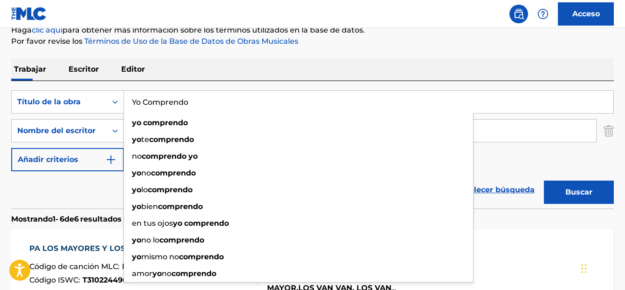
type input "Yo Comprendo"
click at [569, 181] on button "Buscar" at bounding box center [579, 192] width 70 height 23
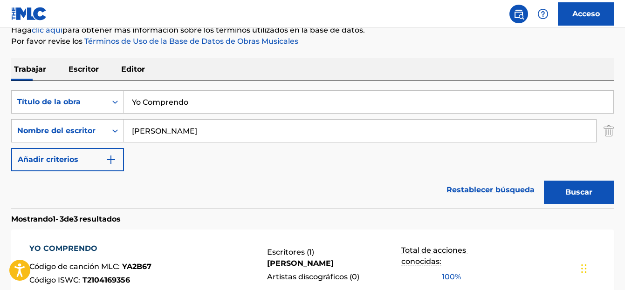
click at [66, 251] on font "YO COMPRENDO" at bounding box center [63, 248] width 68 height 9
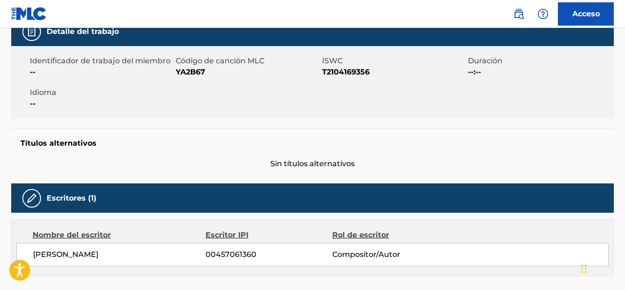
scroll to position [30, 0]
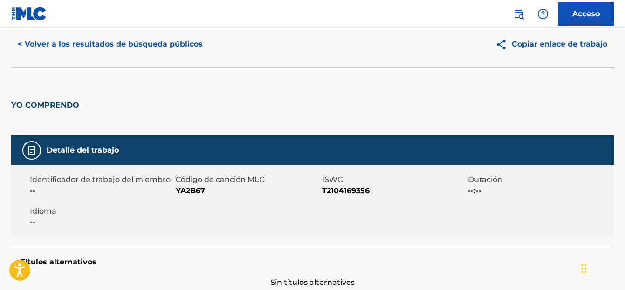
click at [108, 47] on font "< Volver a los resultados de búsqueda públicos" at bounding box center [110, 44] width 185 height 9
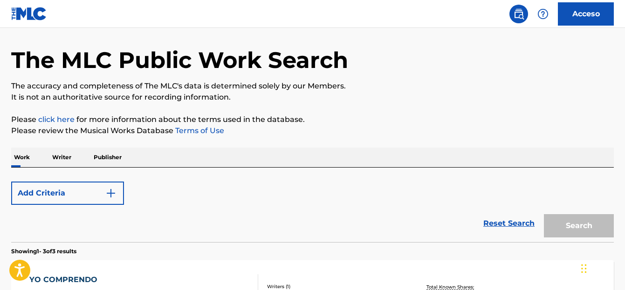
scroll to position [120, 0]
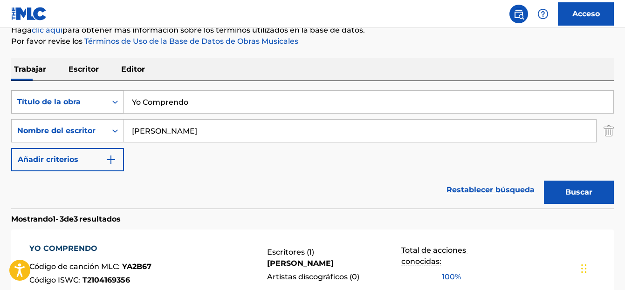
drag, startPoint x: 150, startPoint y: 107, endPoint x: 119, endPoint y: 108, distance: 30.8
click at [118, 109] on div "BuscarConCriteriosfd7d057f-c1f5-432d-baec-9c0c220dd0d7 Título de la obra Yo Com…" at bounding box center [312, 101] width 602 height 23
paste input "Que Tiene Que Te Mueve"
type input "Que Tiene Que Te Mueve"
drag, startPoint x: 572, startPoint y: 190, endPoint x: 566, endPoint y: 193, distance: 6.9
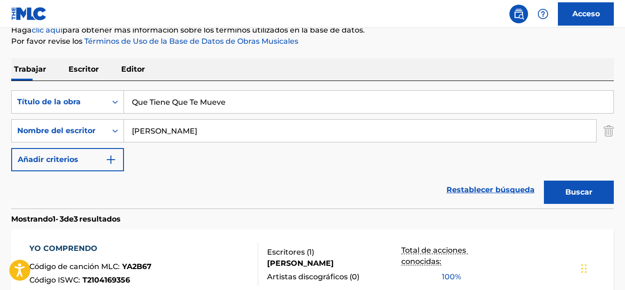
click at [569, 192] on font "Buscar" at bounding box center [578, 192] width 27 height 9
click at [94, 248] on font "QUE TIENE QUE TE MUEVE" at bounding box center [82, 248] width 107 height 9
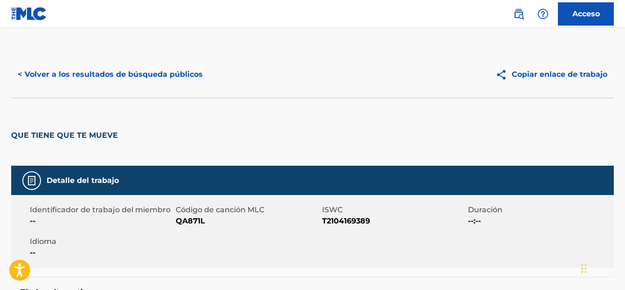
click at [57, 78] on font "< Volver a los resultados de búsqueda públicos" at bounding box center [110, 74] width 185 height 9
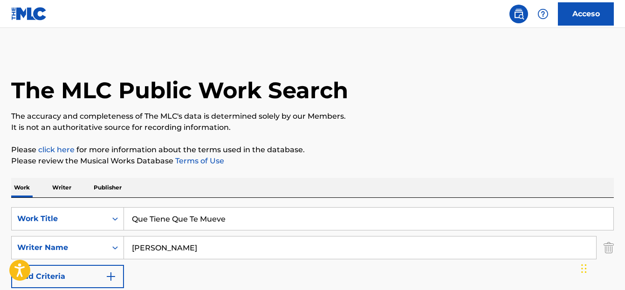
scroll to position [120, 0]
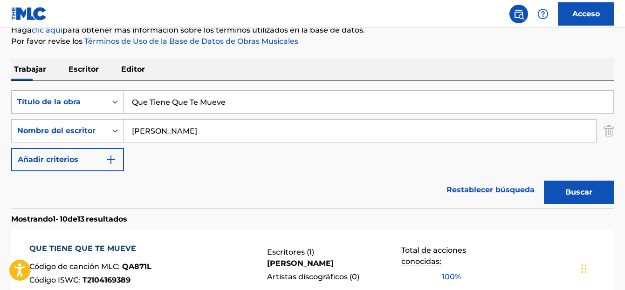
drag, startPoint x: 137, startPoint y: 105, endPoint x: 13, endPoint y: 105, distance: 124.4
click at [13, 105] on div "BuscarConCriteriosfd7d057f-c1f5-432d-baec-9c0c220dd0d7 Título de la obra Que Ti…" at bounding box center [312, 101] width 602 height 23
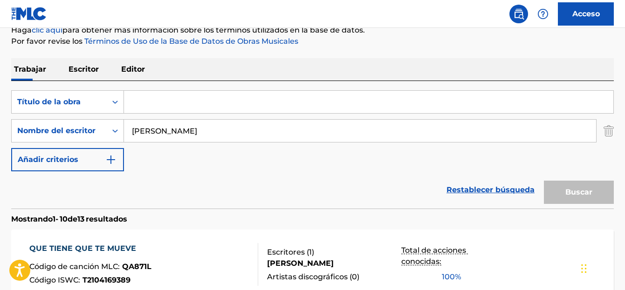
paste input "En la Selva"
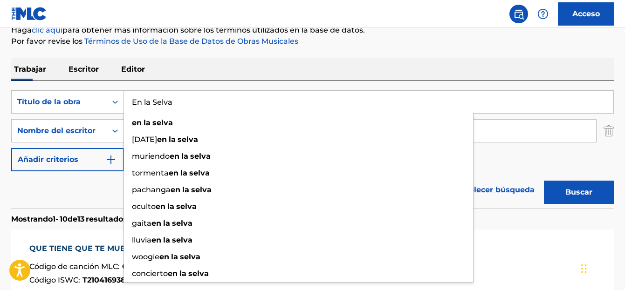
type input "En la Selva"
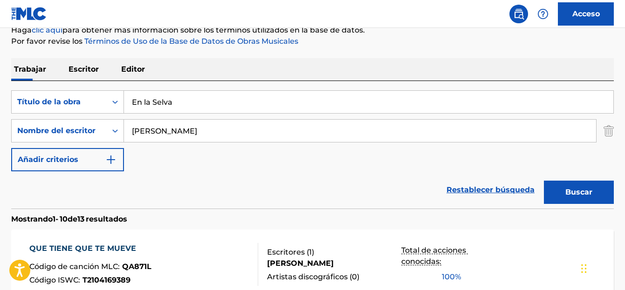
click at [594, 199] on button "Buscar" at bounding box center [579, 192] width 70 height 23
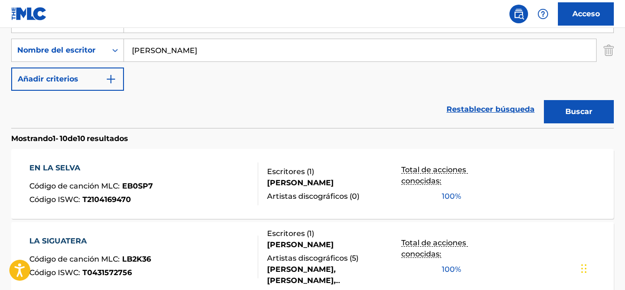
scroll to position [287, 0]
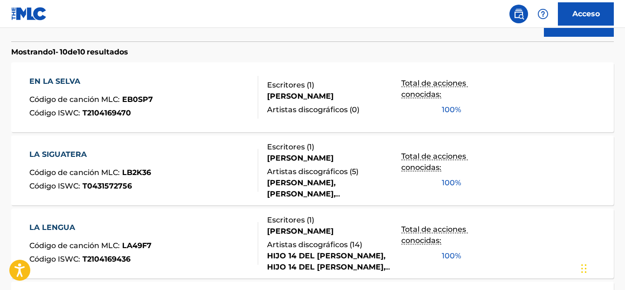
click at [44, 83] on font "EN LA SELVA" at bounding box center [54, 81] width 51 height 9
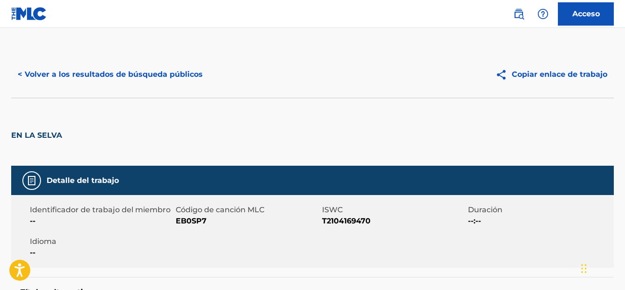
click at [78, 81] on button "< Volver a los resultados de búsqueda públicos" at bounding box center [110, 74] width 198 height 23
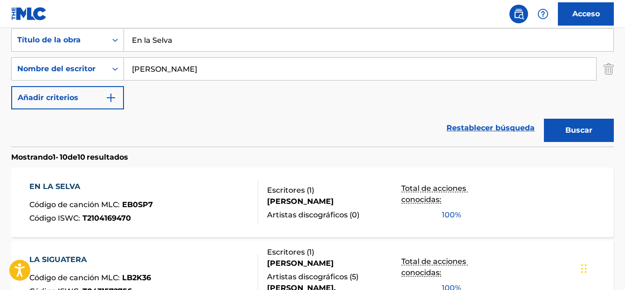
scroll to position [113, 0]
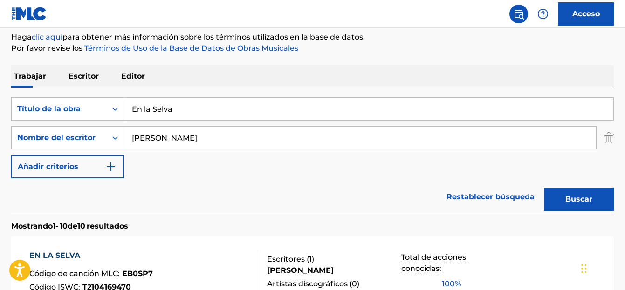
drag, startPoint x: 152, startPoint y: 108, endPoint x: 129, endPoint y: 105, distance: 23.9
click at [129, 105] on input "En la Selva" at bounding box center [368, 109] width 489 height 22
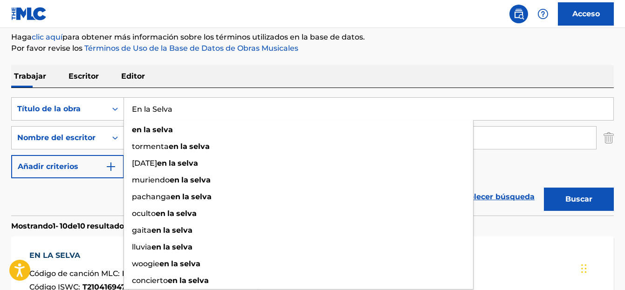
paste input "Dejame Volver"
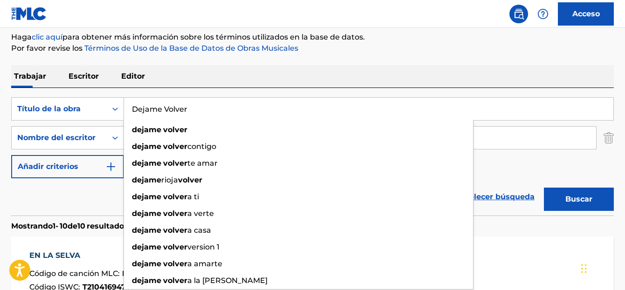
type input "Dejame Volver"
click at [569, 200] on font "Buscar" at bounding box center [578, 199] width 27 height 9
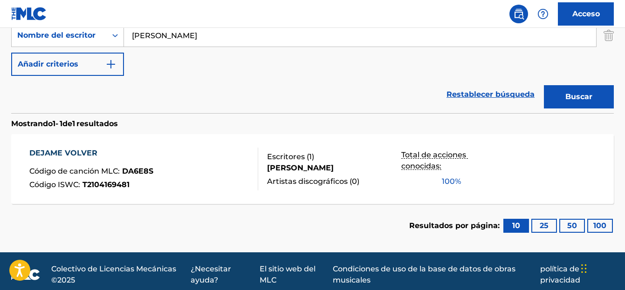
scroll to position [222, 0]
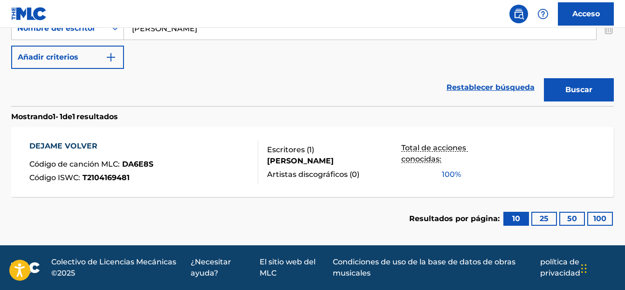
click at [59, 150] on font "DEJAME VOLVER" at bounding box center [63, 146] width 68 height 9
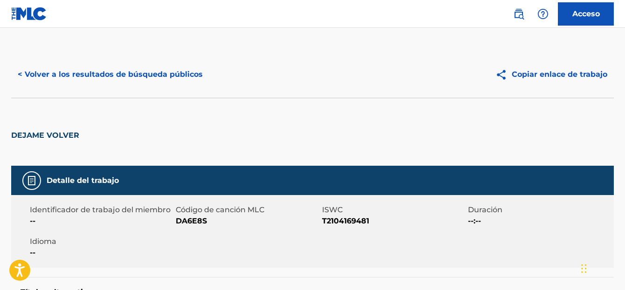
click at [88, 73] on font "< Volver a los resultados de búsqueda públicos" at bounding box center [110, 74] width 185 height 9
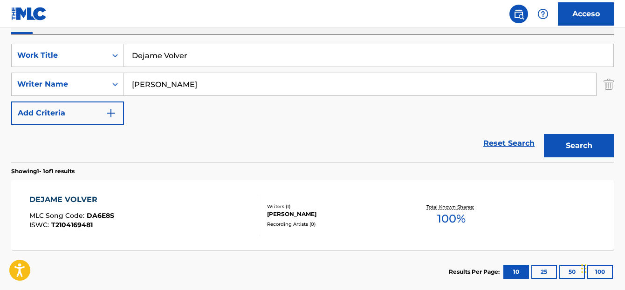
scroll to position [163, 0]
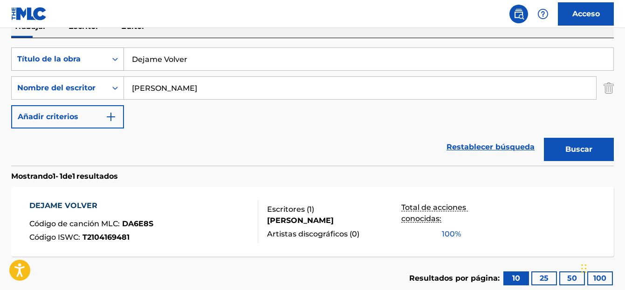
drag, startPoint x: 176, startPoint y: 66, endPoint x: 119, endPoint y: 65, distance: 56.4
click at [119, 65] on div "BuscarConCriteriosfd7d057f-c1f5-432d-baec-9c0c220dd0d7 Título de la obra Dejame…" at bounding box center [312, 59] width 602 height 23
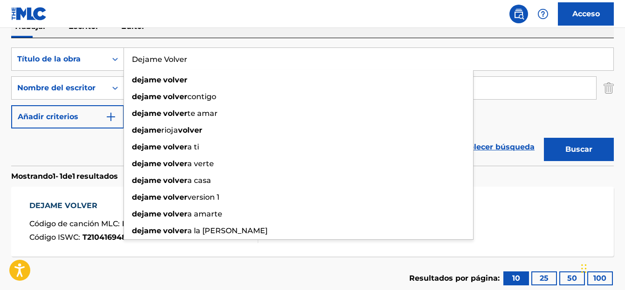
paste input "Lo Que Sobra"
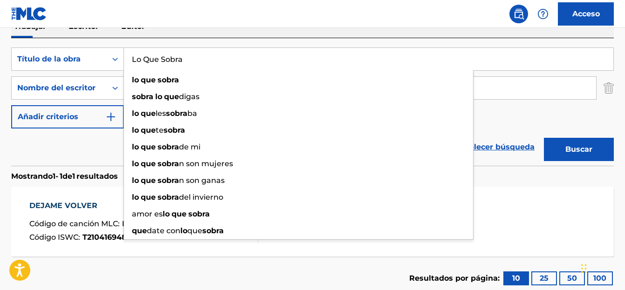
type input "Lo Que Sobra"
click at [580, 157] on button "Buscar" at bounding box center [579, 149] width 70 height 23
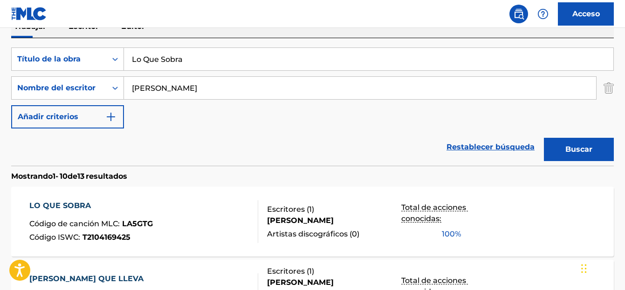
click at [64, 206] on font "LO QUE SOBRA" at bounding box center [60, 205] width 62 height 9
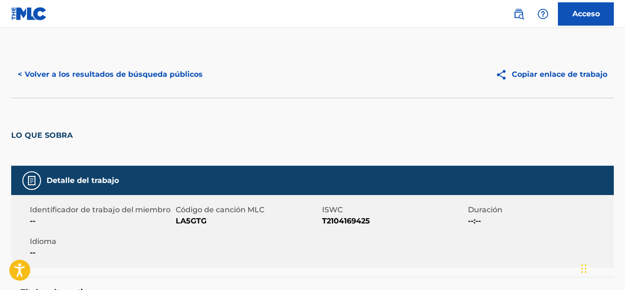
click at [81, 77] on font "< Volver a los resultados de búsqueda públicos" at bounding box center [110, 74] width 185 height 9
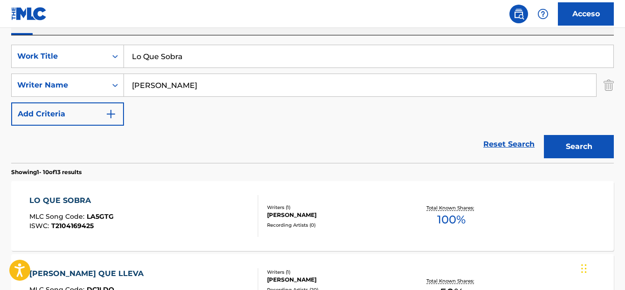
scroll to position [162, 0]
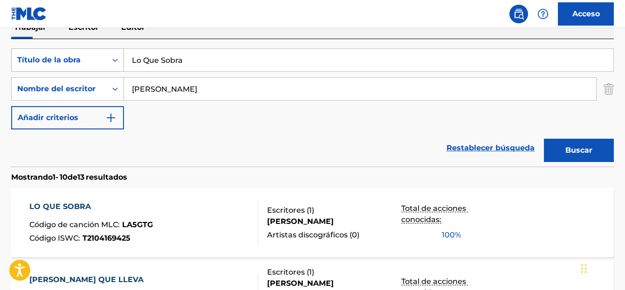
drag, startPoint x: 190, startPoint y: 58, endPoint x: 110, endPoint y: 68, distance: 80.8
click at [110, 68] on div "BuscarConCriteriosfd7d057f-c1f5-432d-baec-9c0c220dd0d7 Título de la obra Lo Que…" at bounding box center [312, 59] width 602 height 23
paste input "Cogele la Chap"
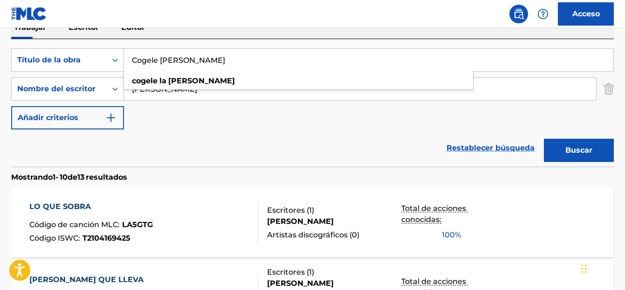
type input "Cogele la Chapa"
click at [561, 155] on button "Buscar" at bounding box center [579, 150] width 70 height 23
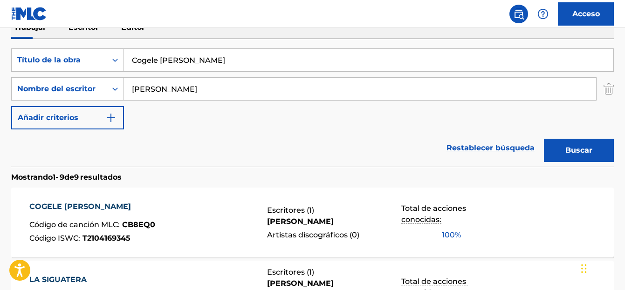
click at [88, 204] on font "COGELE LA CHAPA" at bounding box center [80, 206] width 102 height 9
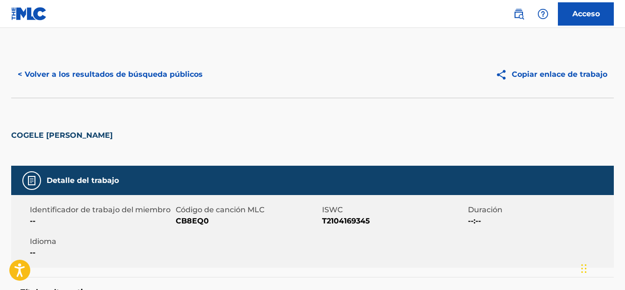
click at [69, 78] on font "< Volver a los resultados de búsqueda públicos" at bounding box center [110, 74] width 185 height 9
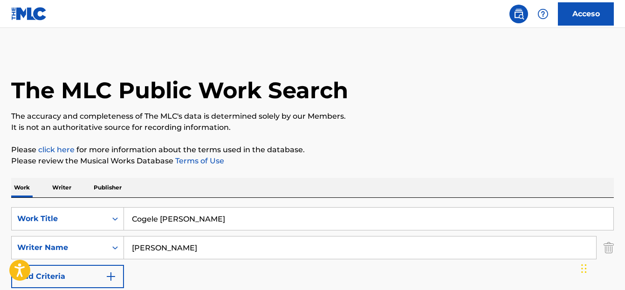
scroll to position [162, 0]
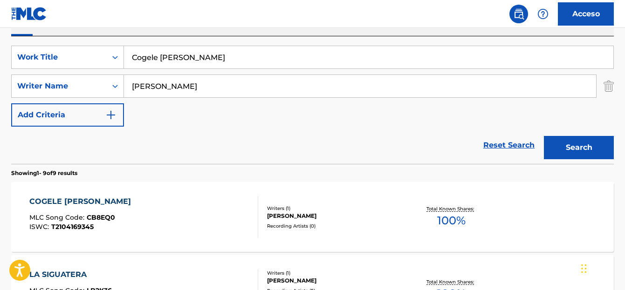
drag, startPoint x: 213, startPoint y: 54, endPoint x: 105, endPoint y: 69, distance: 109.1
click at [74, 74] on div "SearchWithCriteriafd7d057f-c1f5-432d-baec-9c0c220dd0d7 Work Title Cogele la Cha…" at bounding box center [312, 86] width 602 height 81
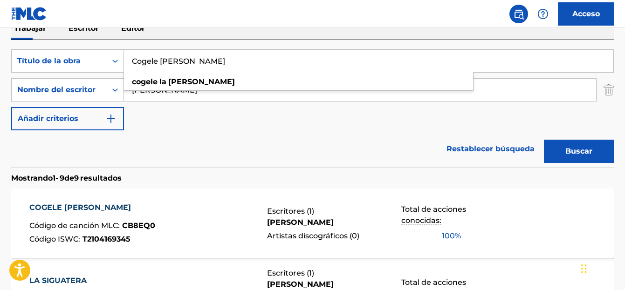
paste input "Ya Se Acabo"
type input "Ya Se Acabo"
click at [579, 158] on button "Buscar" at bounding box center [579, 151] width 70 height 23
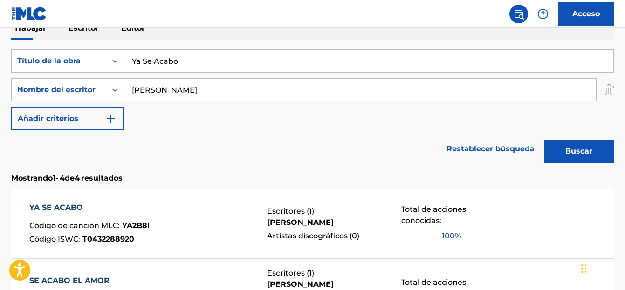
click at [46, 209] on font "YA SE ACABO" at bounding box center [56, 207] width 54 height 9
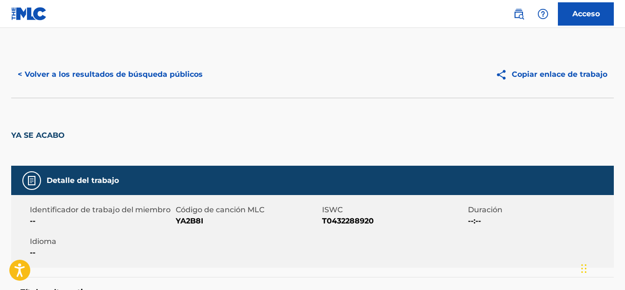
click at [67, 78] on font "< Volver a los resultados de búsqueda públicos" at bounding box center [110, 74] width 185 height 9
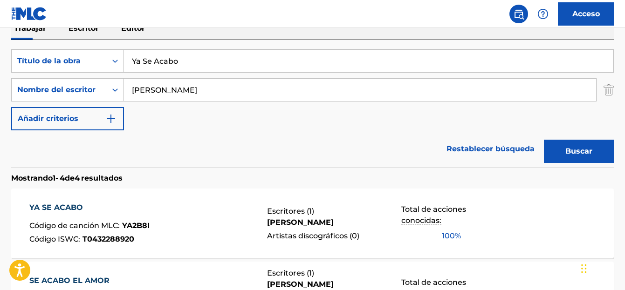
scroll to position [160, 0]
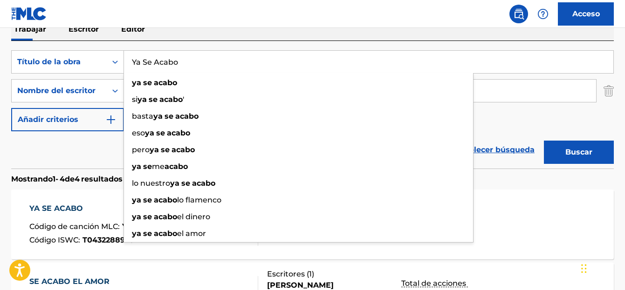
drag, startPoint x: 177, startPoint y: 60, endPoint x: 124, endPoint y: 65, distance: 52.4
click at [124, 65] on input "Ya Se Acabo" at bounding box center [368, 62] width 489 height 22
drag, startPoint x: 151, startPoint y: 71, endPoint x: 96, endPoint y: 80, distance: 54.8
click at [96, 80] on div "BuscarConCriteriosfd7d057f-c1f5-432d-baec-9c0c220dd0d7 Título de la obra Ya Se …" at bounding box center [312, 90] width 602 height 81
paste input "Mi Monte"
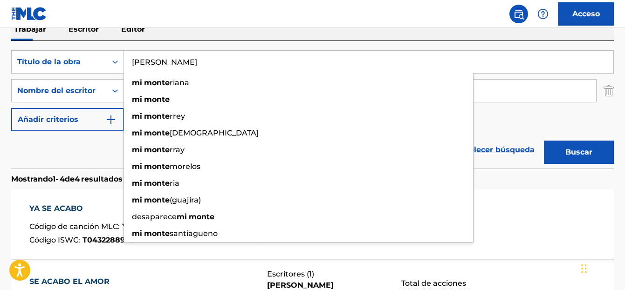
type input "Mi Monte"
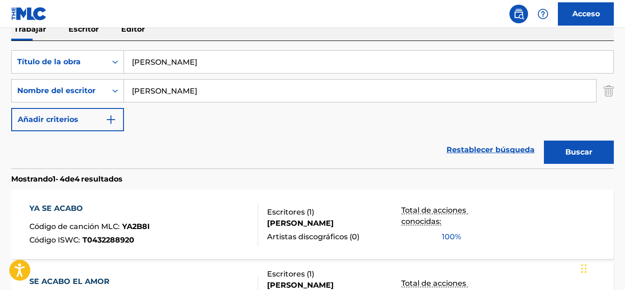
click at [578, 152] on font "Buscar" at bounding box center [578, 152] width 27 height 9
click at [48, 208] on font "MI MONTE" at bounding box center [49, 208] width 41 height 9
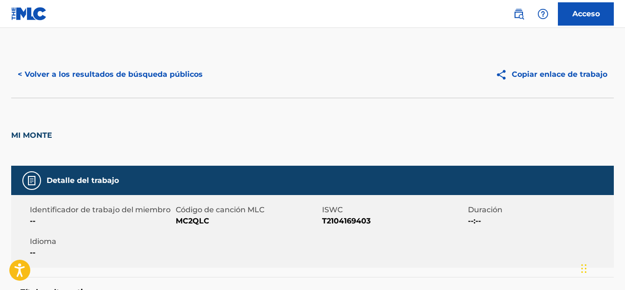
click at [58, 76] on font "< Volver a los resultados de búsqueda públicos" at bounding box center [110, 74] width 185 height 9
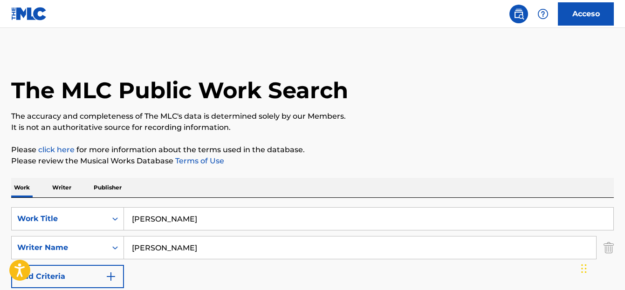
scroll to position [160, 0]
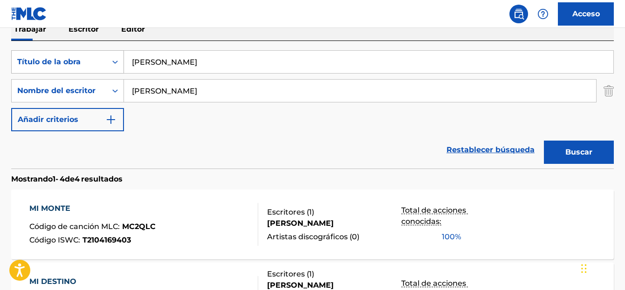
click at [120, 60] on div "BuscarConCriteriosfd7d057f-c1f5-432d-baec-9c0c220dd0d7 Título de la obra Mi Mon…" at bounding box center [312, 61] width 602 height 23
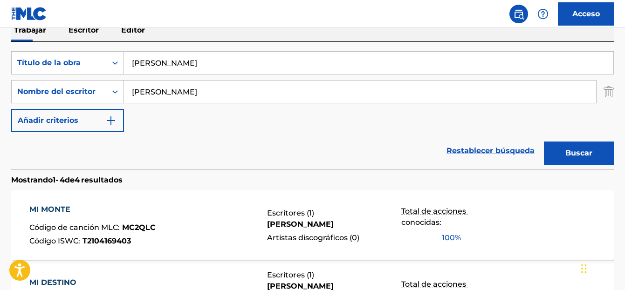
paste input "La Lengua"
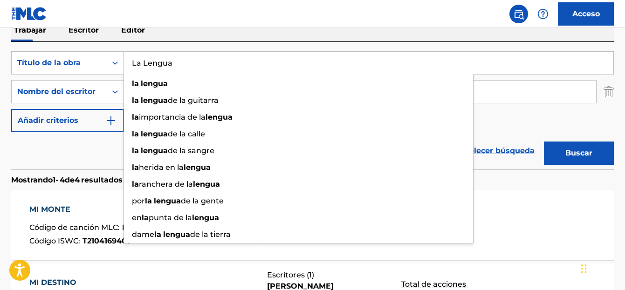
type input "La Lengua"
drag, startPoint x: 579, startPoint y: 152, endPoint x: 531, endPoint y: 151, distance: 48.5
click at [578, 152] on font "Buscar" at bounding box center [578, 153] width 27 height 9
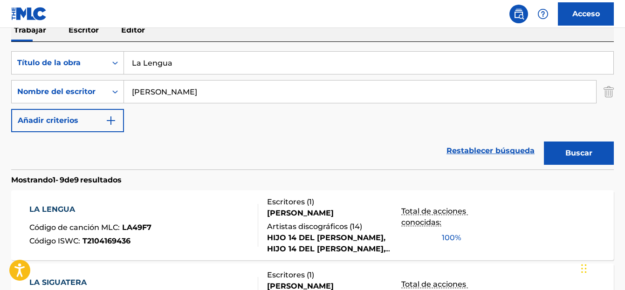
click at [34, 210] on font "LA LENGUA" at bounding box center [52, 209] width 46 height 9
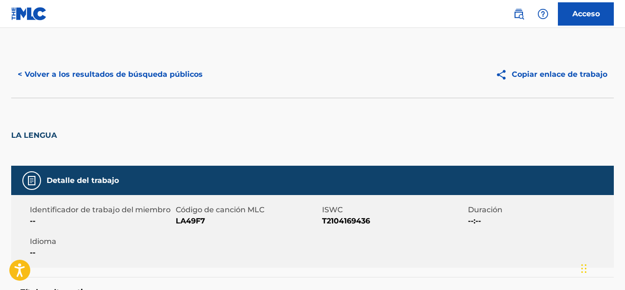
click at [39, 82] on button "< Volver a los resultados de búsqueda públicos" at bounding box center [110, 74] width 198 height 23
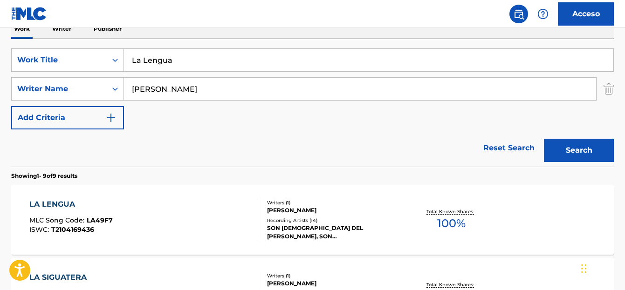
drag, startPoint x: 179, startPoint y: 61, endPoint x: 94, endPoint y: 75, distance: 86.4
click at [94, 75] on div "SearchWithCriteriafd7d057f-c1f5-432d-baec-9c0c220dd0d7 Work Title La Lengua Sea…" at bounding box center [312, 88] width 602 height 81
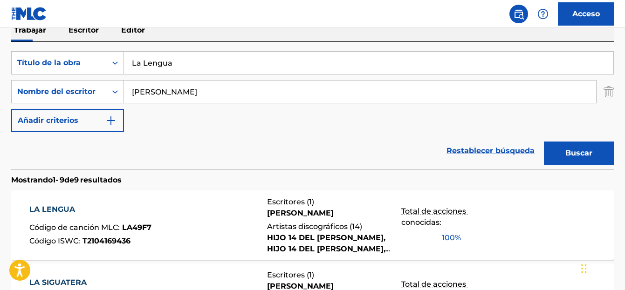
scroll to position [158, 0]
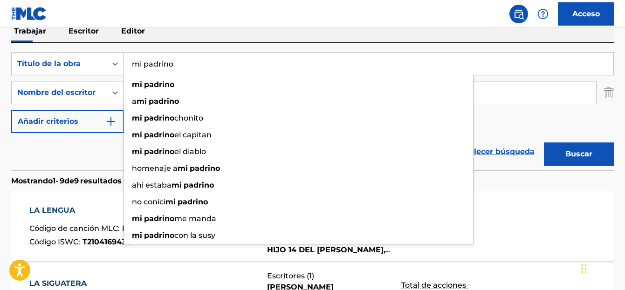
type input "mi padrino"
click at [544, 143] on button "Buscar" at bounding box center [579, 154] width 70 height 23
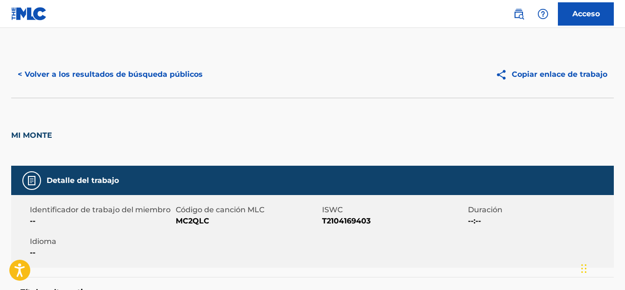
click at [48, 80] on button "< Volver a los resultados de búsqueda públicos" at bounding box center [110, 74] width 198 height 23
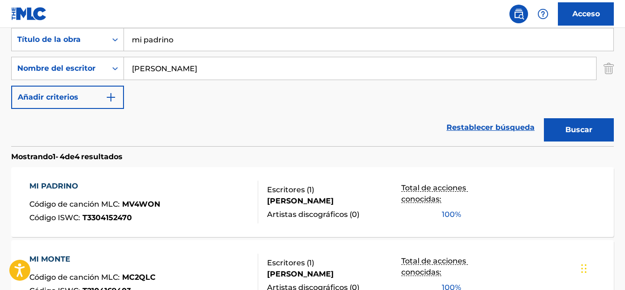
scroll to position [204, 0]
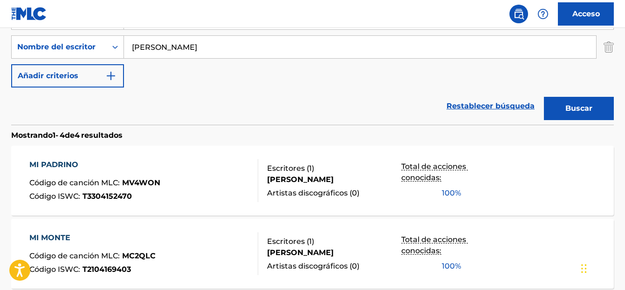
click at [53, 168] on font "MI PADRINO" at bounding box center [53, 164] width 49 height 9
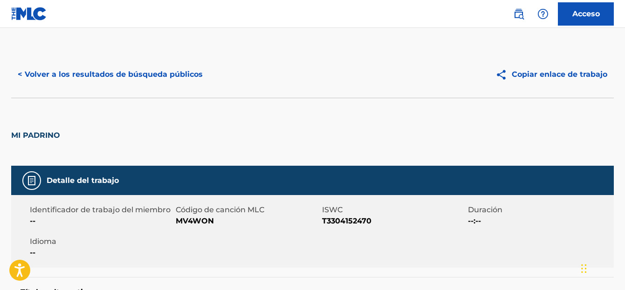
click at [75, 79] on font "< Volver a los resultados de búsqueda públicos" at bounding box center [110, 74] width 185 height 11
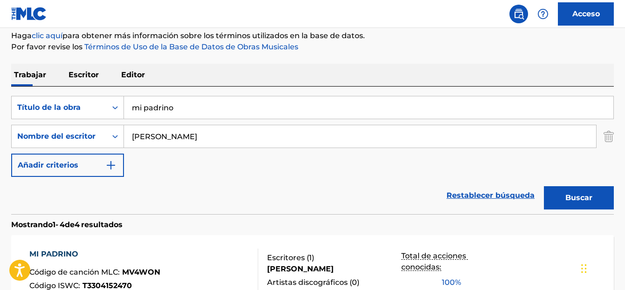
scroll to position [110, 0]
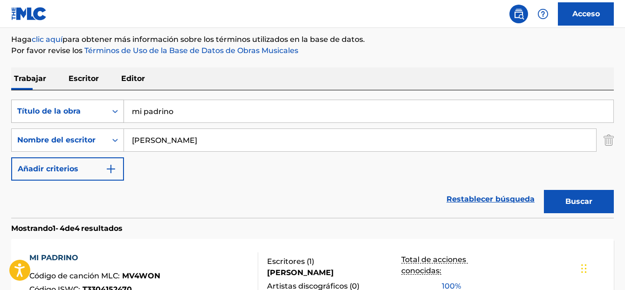
drag, startPoint x: 118, startPoint y: 118, endPoint x: 98, endPoint y: 116, distance: 19.7
click at [99, 117] on div "BuscarConCriteriosfd7d057f-c1f5-432d-baec-9c0c220dd0d7 Título de la obra mi pad…" at bounding box center [312, 111] width 602 height 23
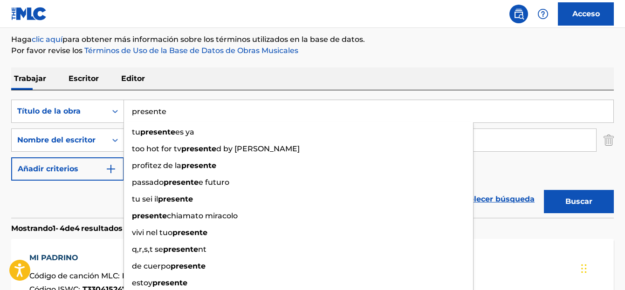
type input "presente"
click at [102, 207] on div "Restablecer búsqueda Buscar" at bounding box center [312, 199] width 602 height 37
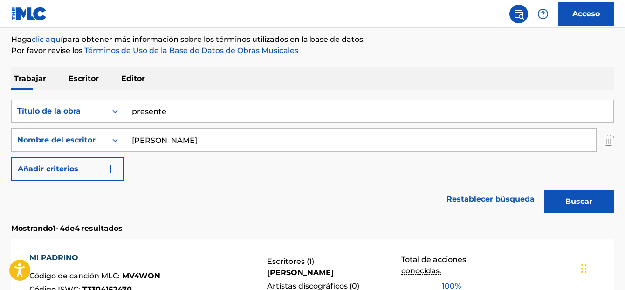
click at [582, 201] on font "Buscar" at bounding box center [578, 201] width 27 height 9
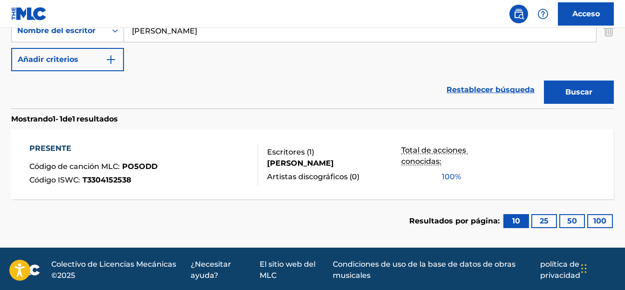
scroll to position [222, 0]
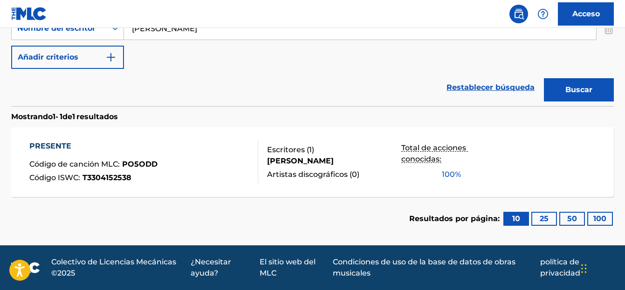
click at [49, 143] on font "PRESENTE" at bounding box center [50, 146] width 42 height 9
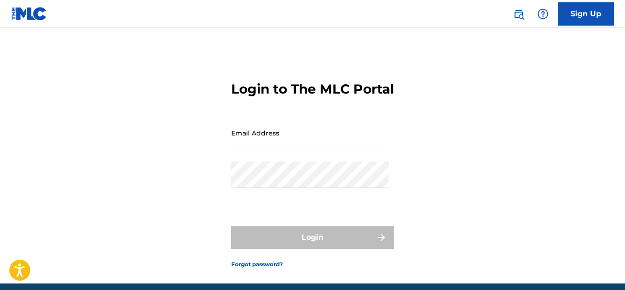
type input "[EMAIL_ADDRESS][DOMAIN_NAME]"
